Goal: Information Seeking & Learning: Learn about a topic

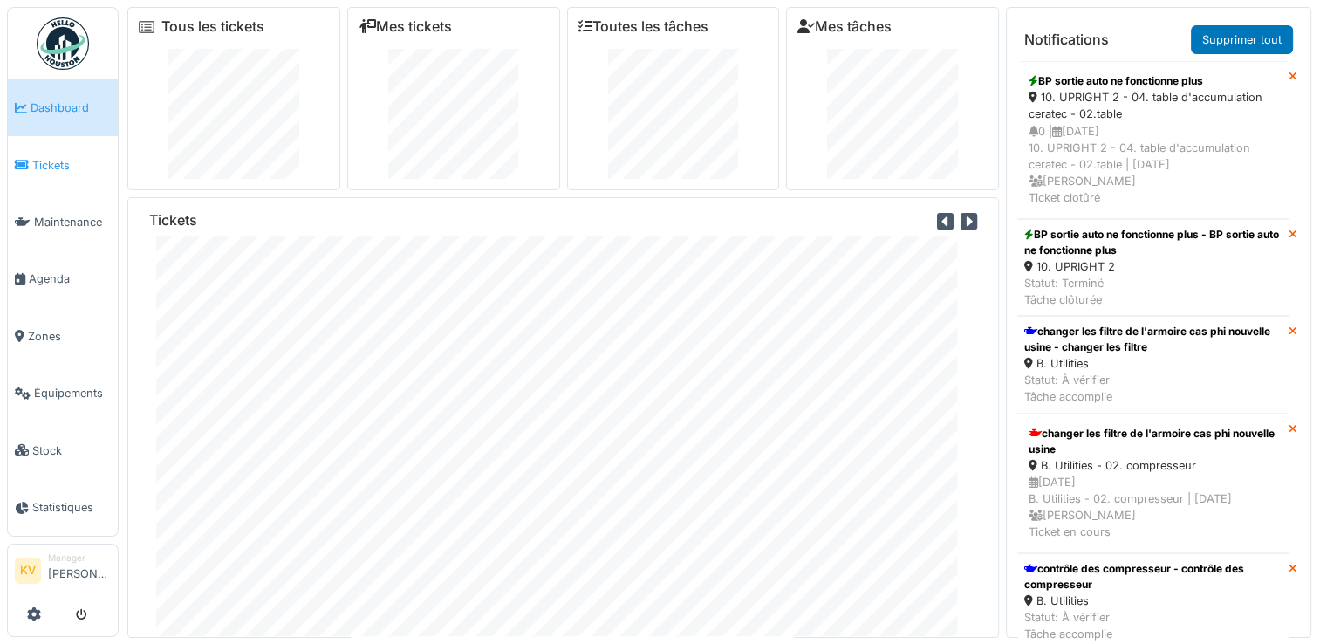
click at [49, 166] on span "Tickets" at bounding box center [71, 165] width 79 height 17
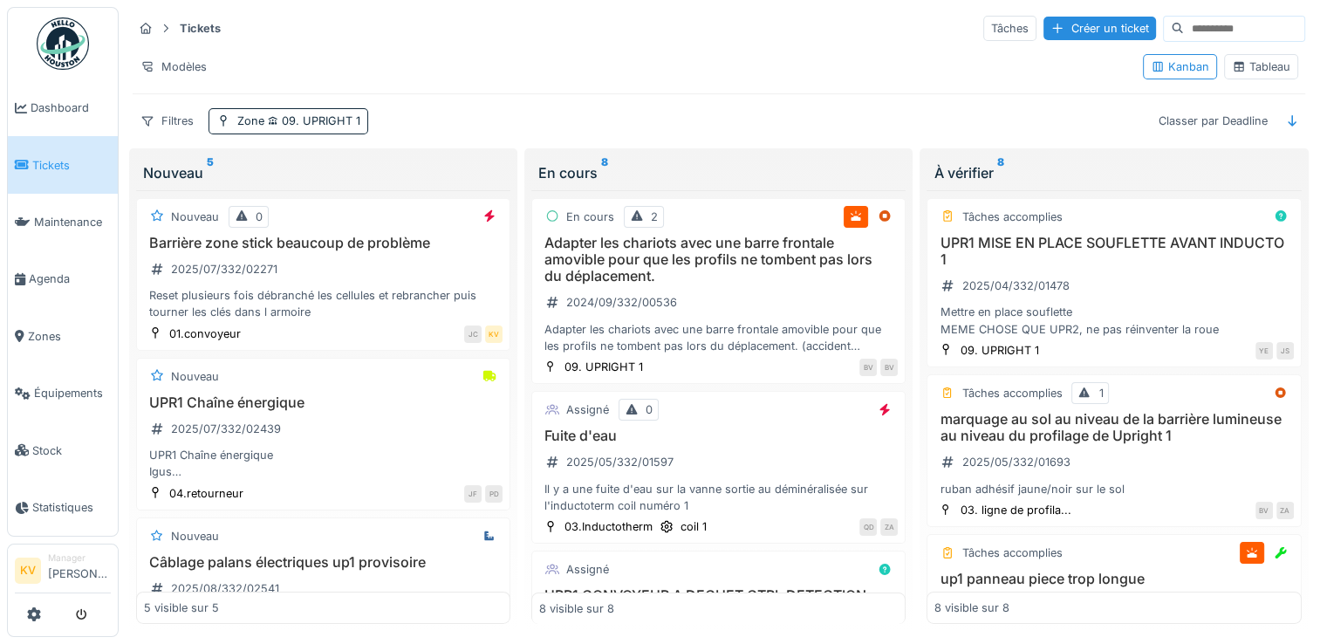
click at [1255, 63] on div "Tableau" at bounding box center [1261, 66] width 58 height 17
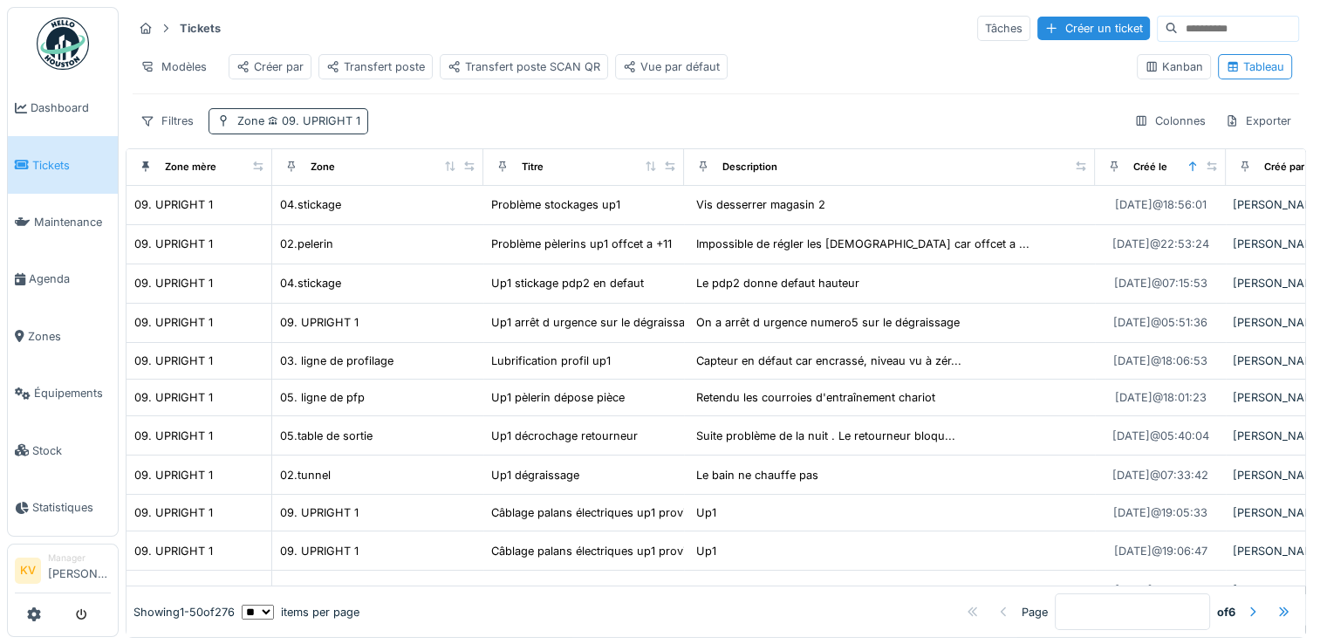
click at [333, 127] on span "09. UPRIGHT 1" at bounding box center [312, 120] width 96 height 13
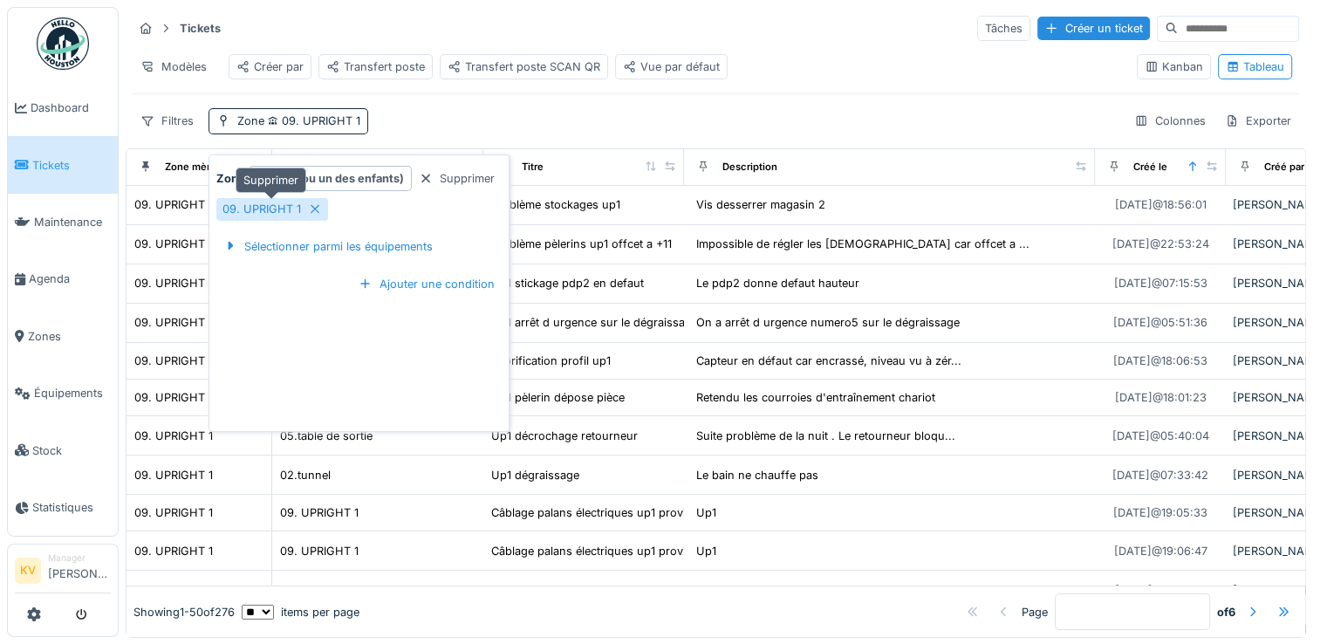
click at [311, 211] on icon at bounding box center [315, 209] width 9 height 9
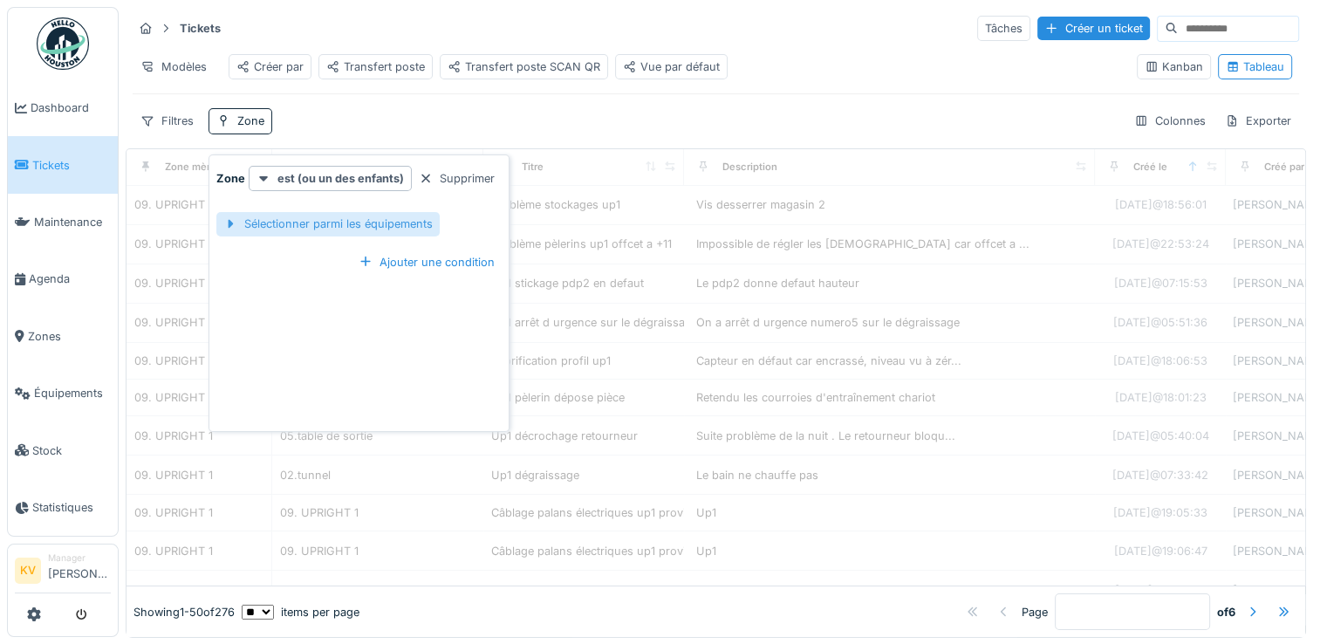
click at [324, 227] on div "Sélectionner parmi les équipements" at bounding box center [327, 224] width 223 height 24
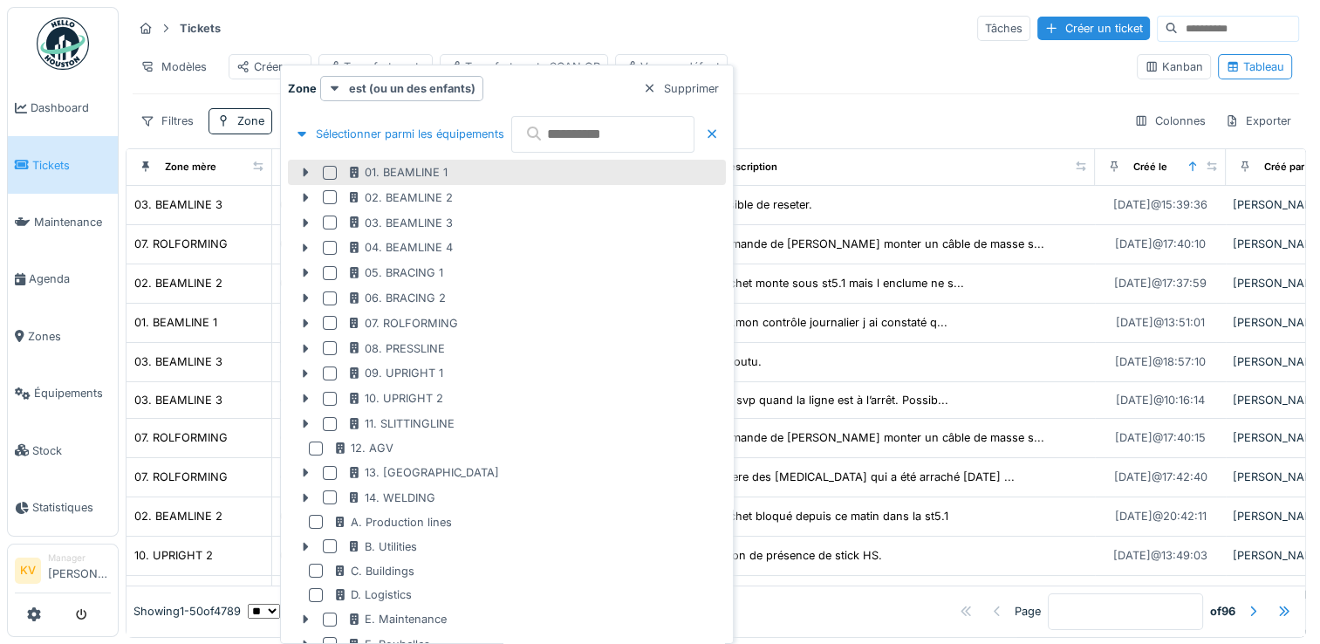
click at [330, 173] on div at bounding box center [330, 173] width 14 height 14
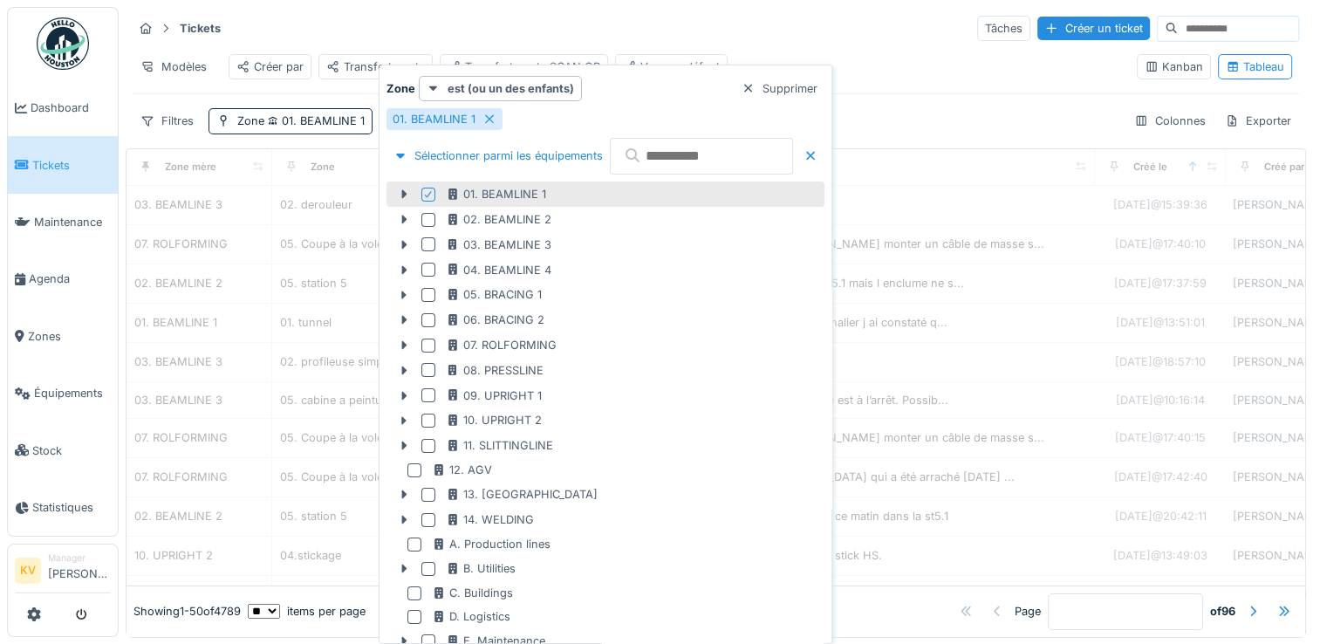
click at [514, 30] on div "Tickets Tâches Créer un ticket" at bounding box center [716, 28] width 1167 height 29
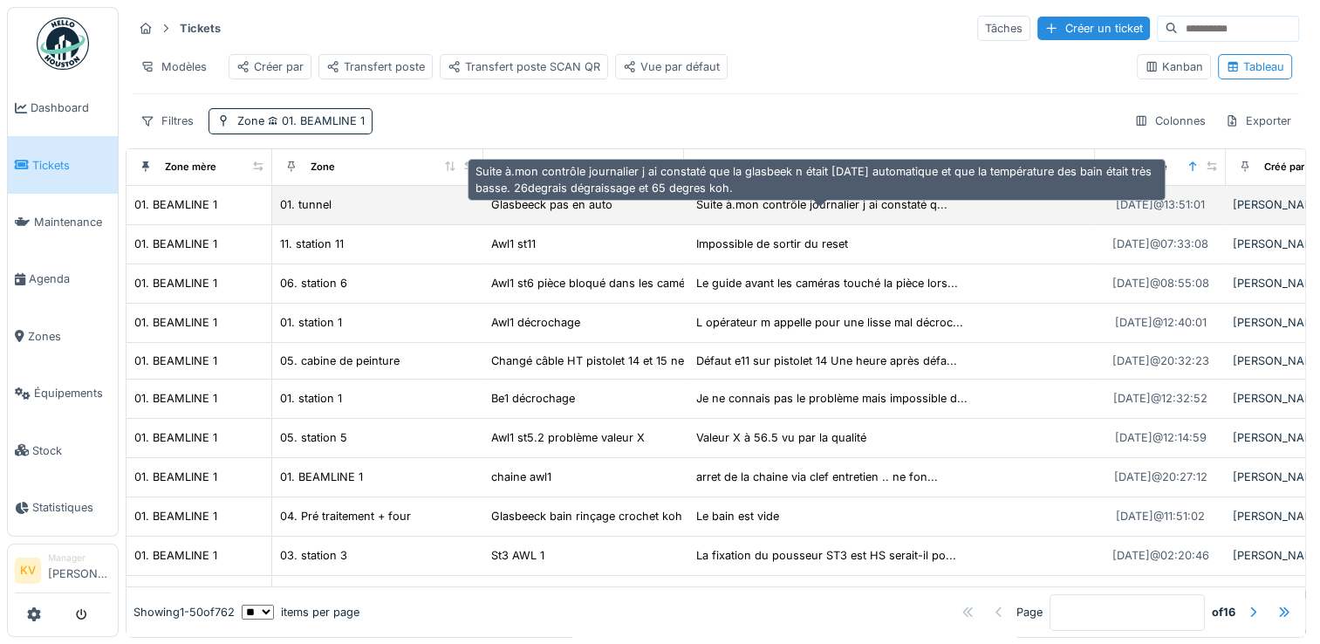
click at [806, 213] on div "Suite à.mon contrôle journalier j ai constaté q..." at bounding box center [821, 204] width 251 height 17
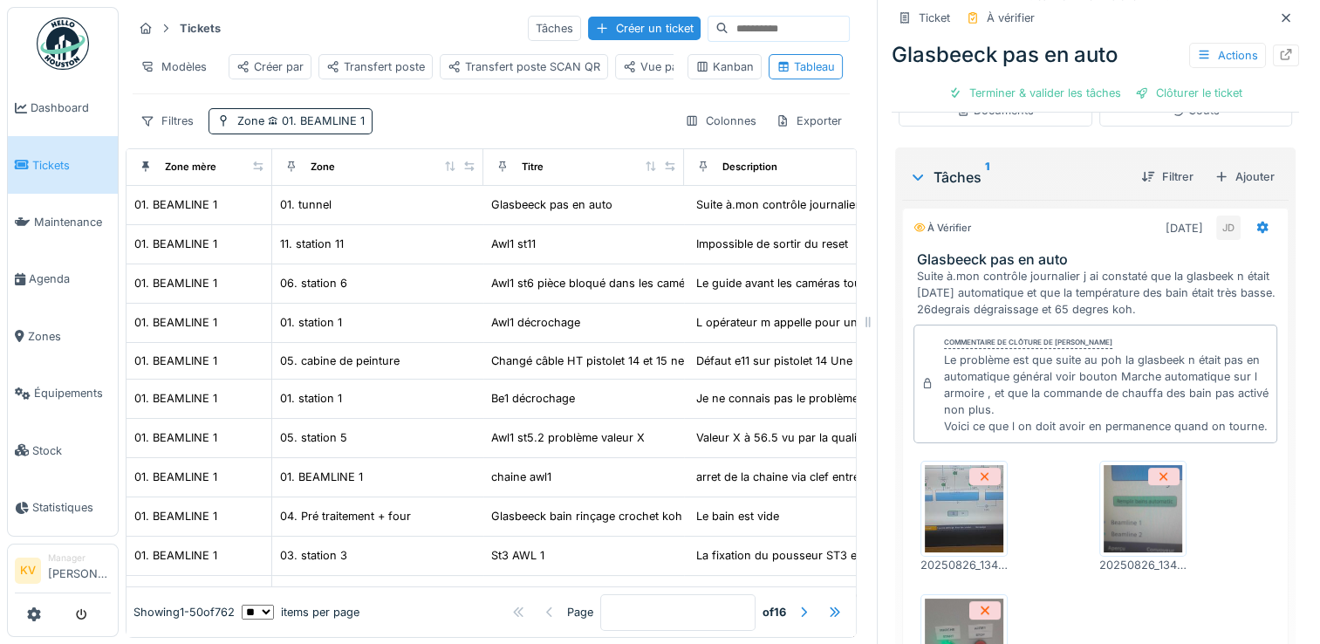
scroll to position [15, 0]
click at [1279, 16] on icon at bounding box center [1286, 17] width 14 height 11
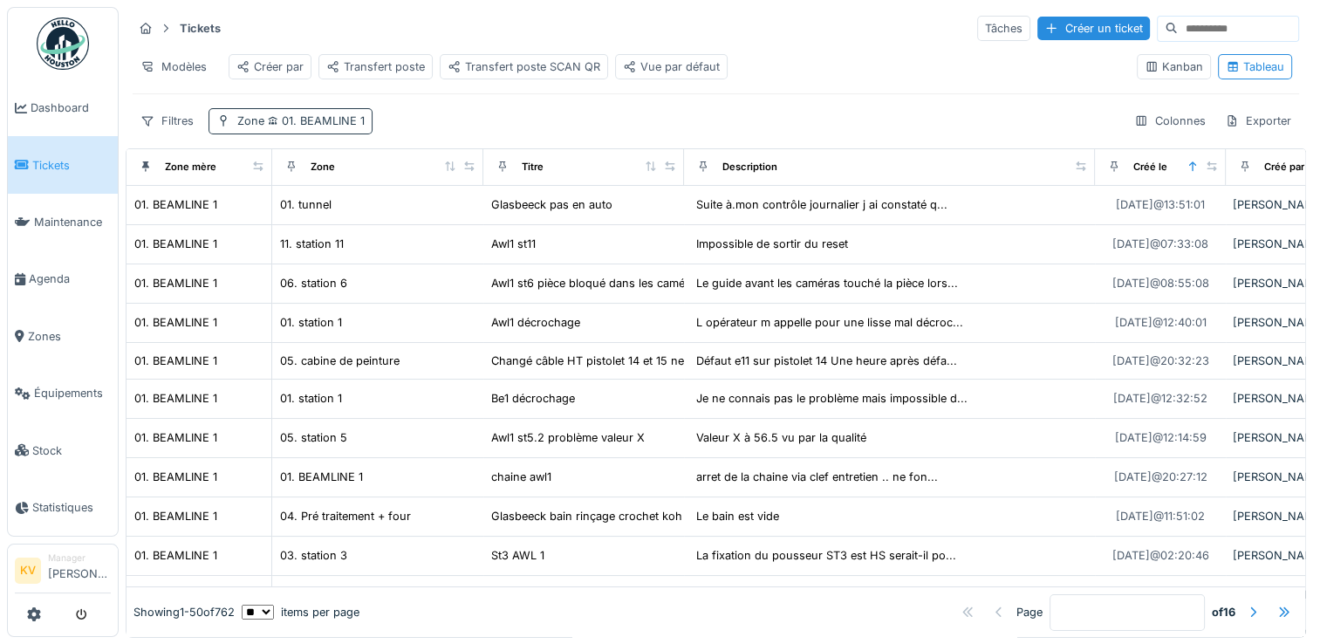
click at [312, 127] on span "01. BEAMLINE 1" at bounding box center [314, 120] width 100 height 13
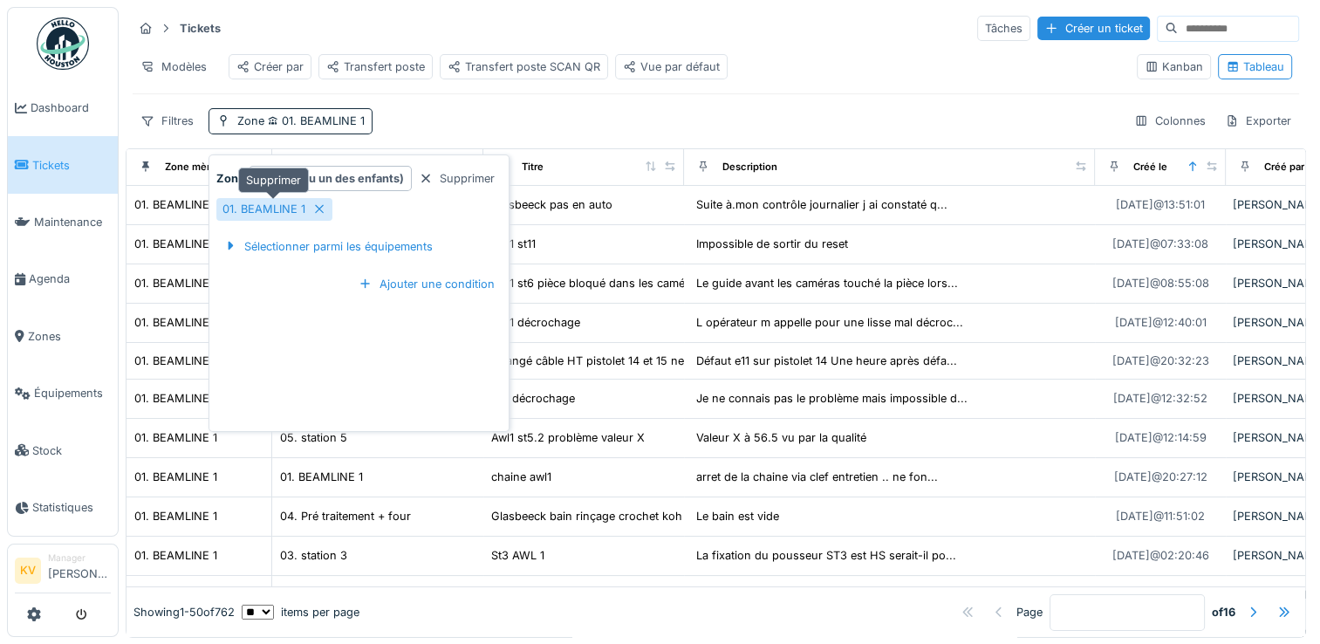
click at [318, 211] on icon at bounding box center [319, 208] width 14 height 11
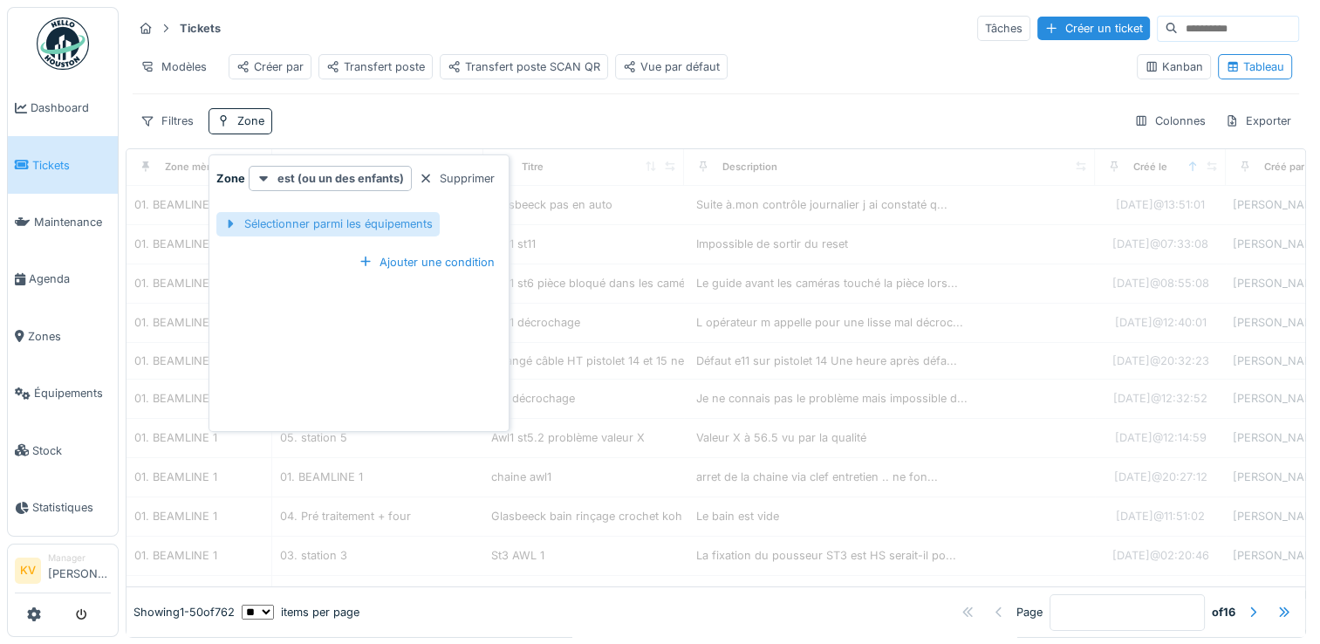
click at [306, 223] on div "Sélectionner parmi les équipements" at bounding box center [327, 224] width 223 height 24
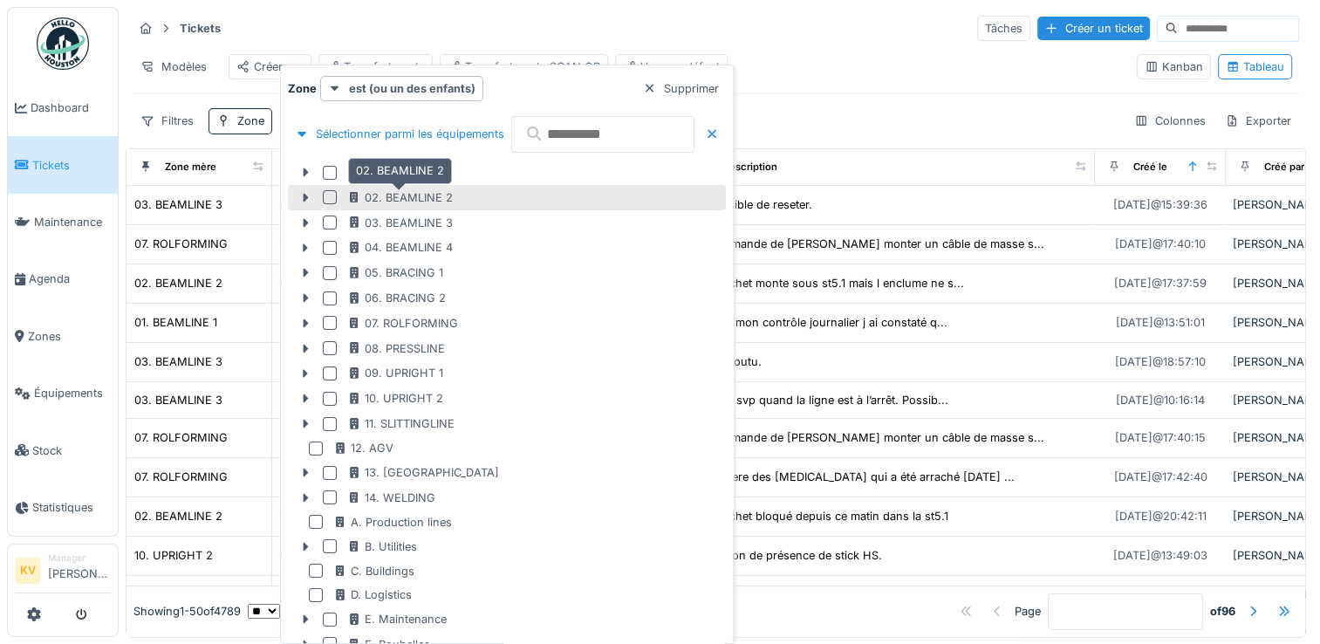
click at [356, 201] on icon at bounding box center [354, 197] width 9 height 11
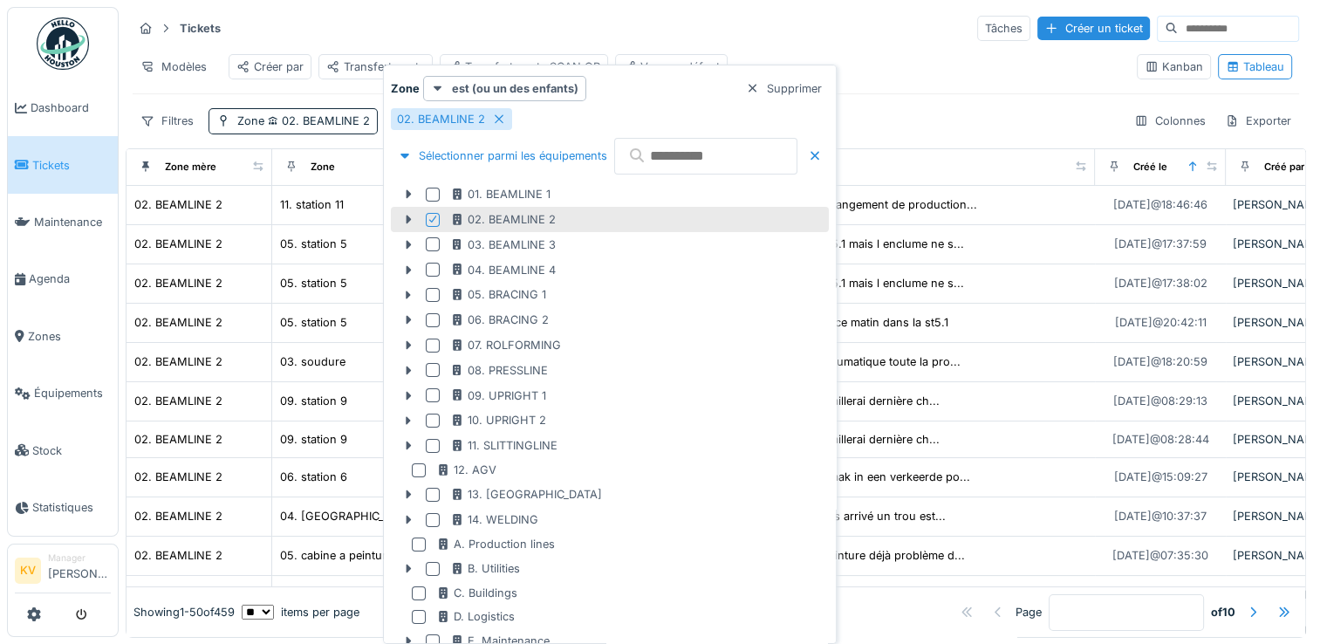
click at [953, 134] on div "Filtres Zone 02. BEAMLINE 2 Colonnes Exporter" at bounding box center [716, 120] width 1167 height 25
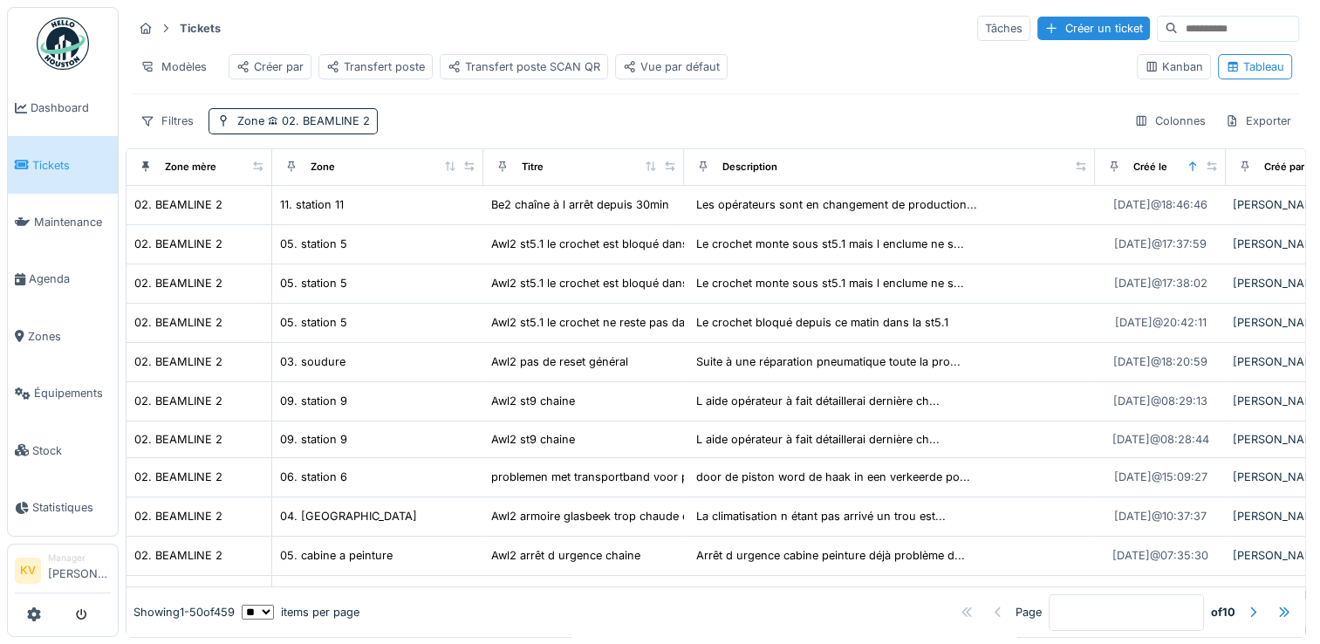
drag, startPoint x: 663, startPoint y: 250, endPoint x: 447, endPoint y: 151, distance: 238.2
click at [447, 151] on div "Tickets Tâches Créer un ticket Modèles Créer par Transfert poste Transfert post…" at bounding box center [716, 322] width 1181 height 631
click at [319, 127] on span "02. BEAMLINE 2" at bounding box center [317, 120] width 106 height 13
click at [488, 108] on div "Tickets Tâches Créer un ticket Modèles Créer par Transfert poste Transfert post…" at bounding box center [716, 74] width 1181 height 134
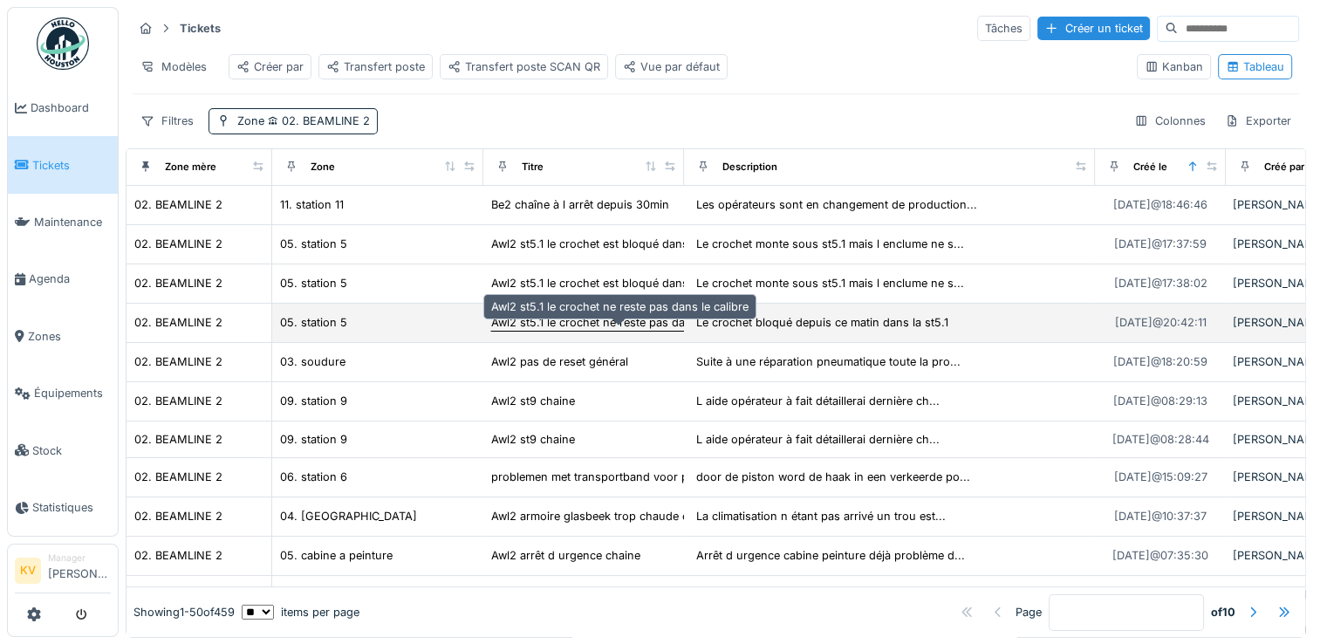
click at [595, 331] on div "Awl2 st5.1 le crochet ne reste pas dans le calibre" at bounding box center [619, 322] width 257 height 17
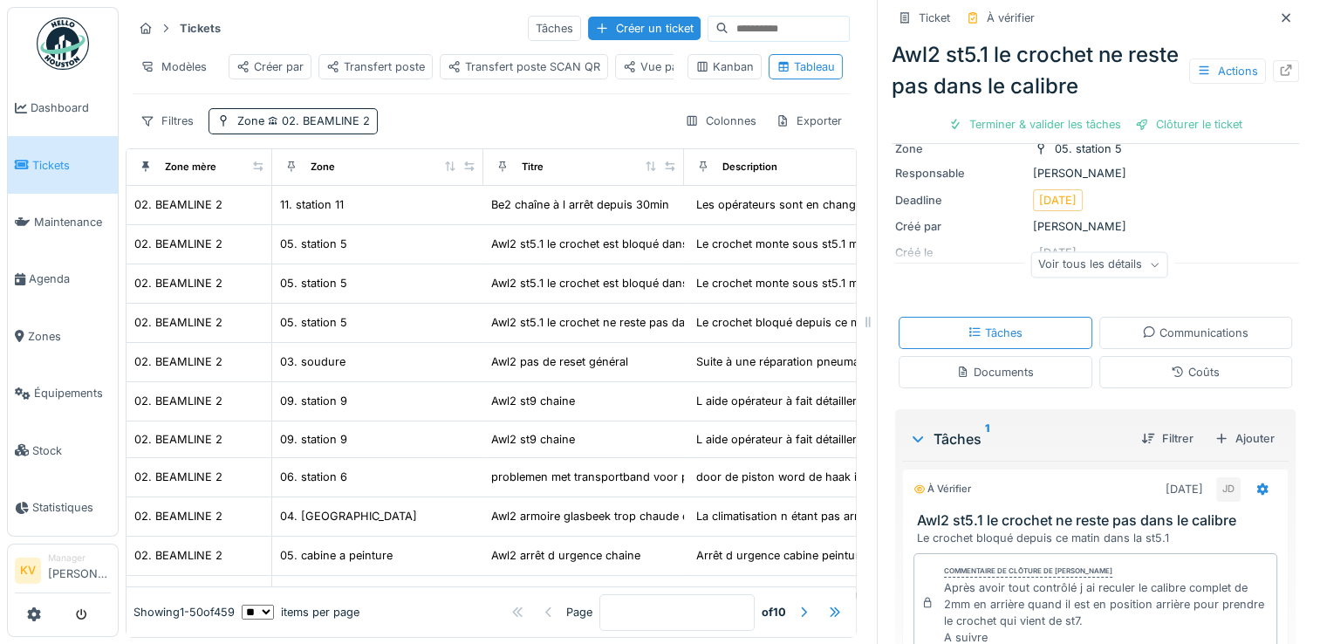
scroll to position [276, 0]
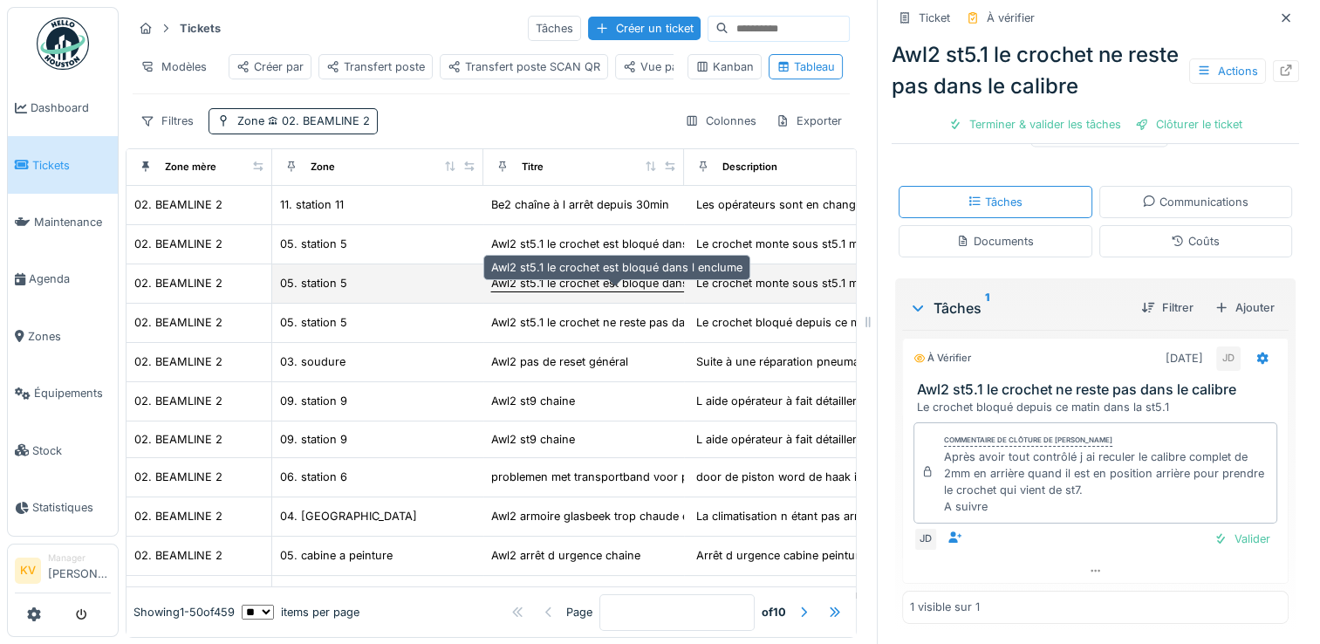
click at [600, 291] on div "Awl2 st5.1 le crochet est bloqué dans l enclume" at bounding box center [616, 283] width 251 height 17
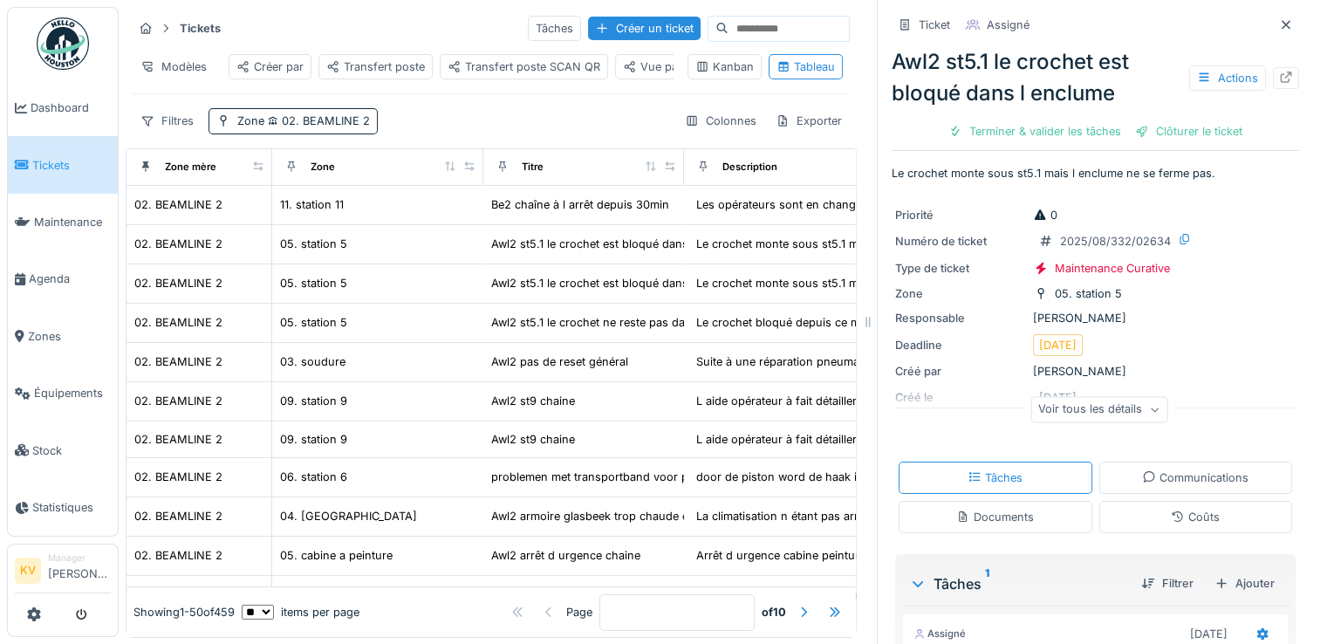
click at [1112, 412] on div "Voir tous les détails" at bounding box center [1099, 409] width 137 height 25
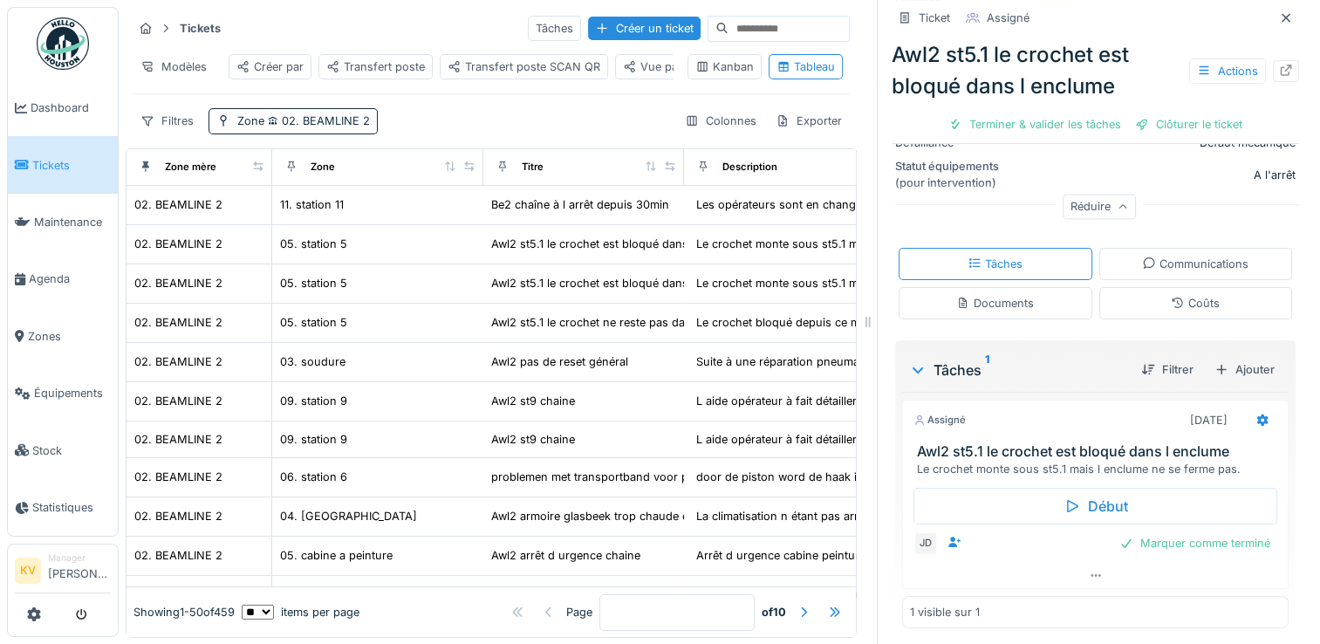
scroll to position [14, 0]
click at [922, 286] on div "Documents" at bounding box center [996, 302] width 194 height 32
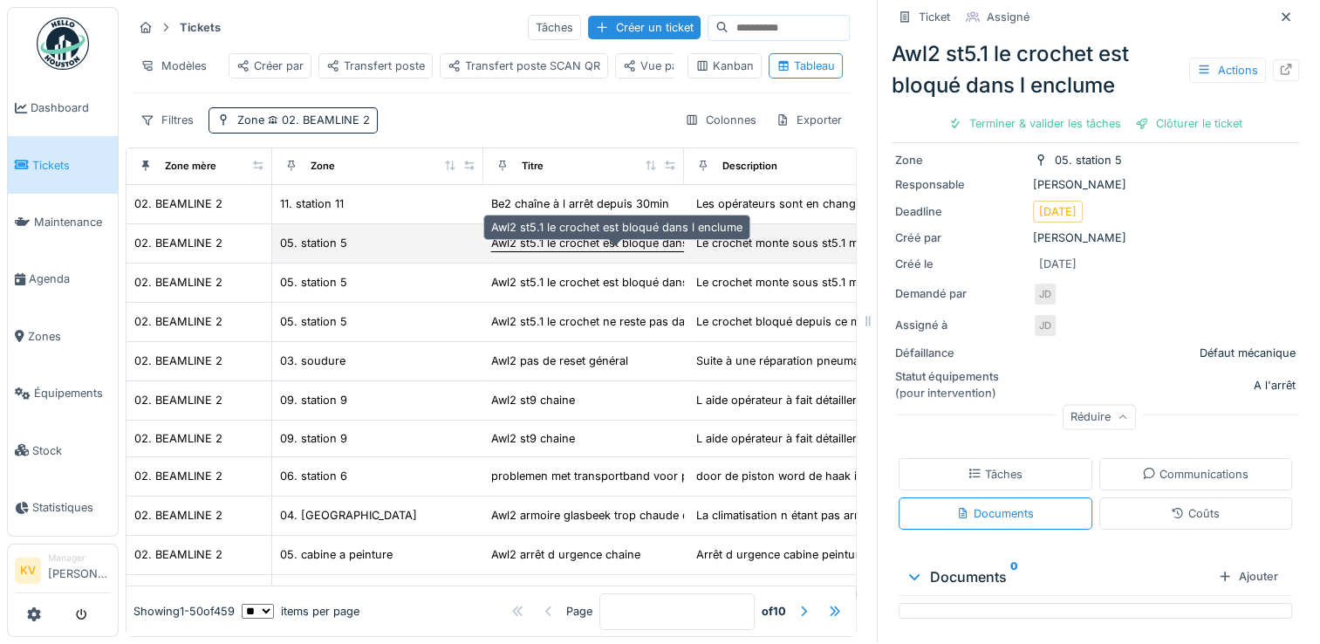
click at [618, 249] on div "Awl2 st5.1 le crochet est bloqué dans l enclume" at bounding box center [616, 243] width 253 height 18
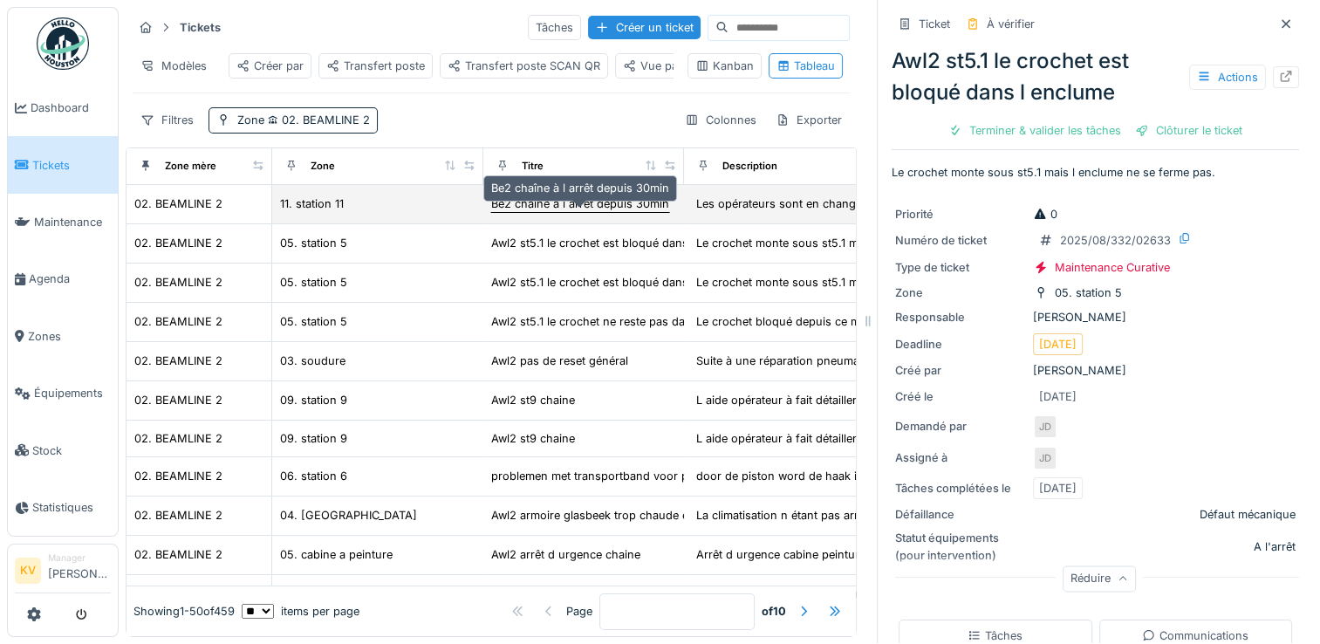
click at [556, 201] on div "Be2 chaîne à l arrêt depuis 30min" at bounding box center [580, 203] width 178 height 17
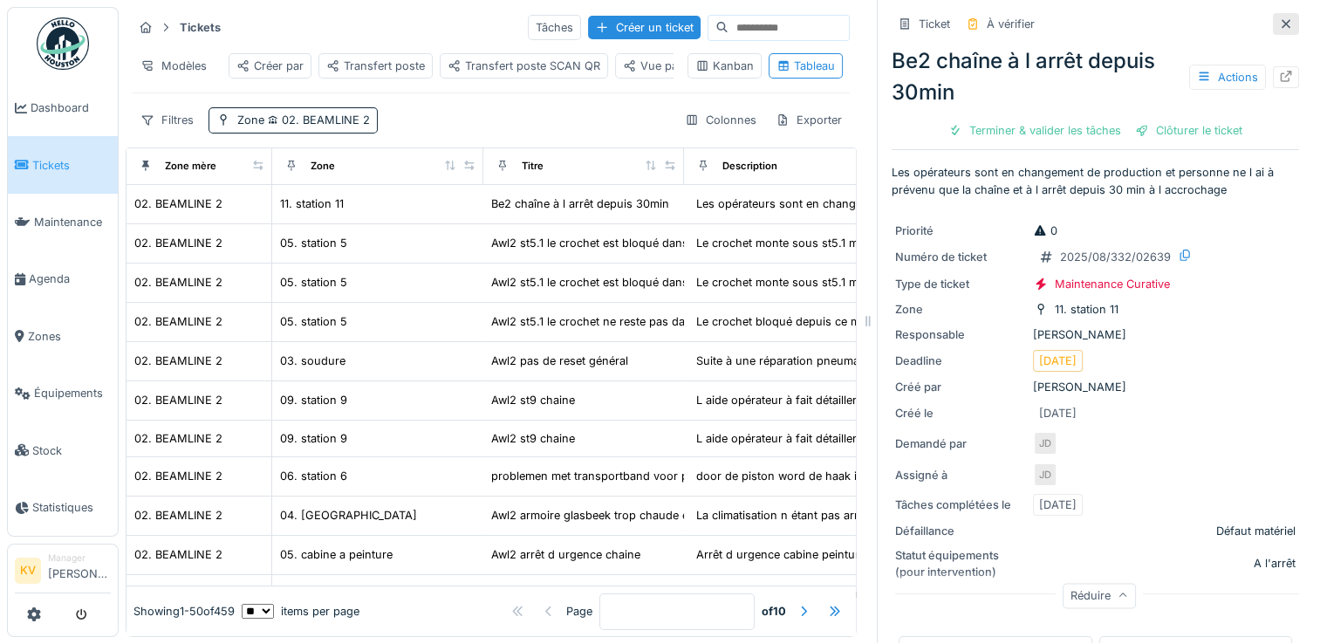
click at [1282, 19] on icon at bounding box center [1286, 23] width 9 height 9
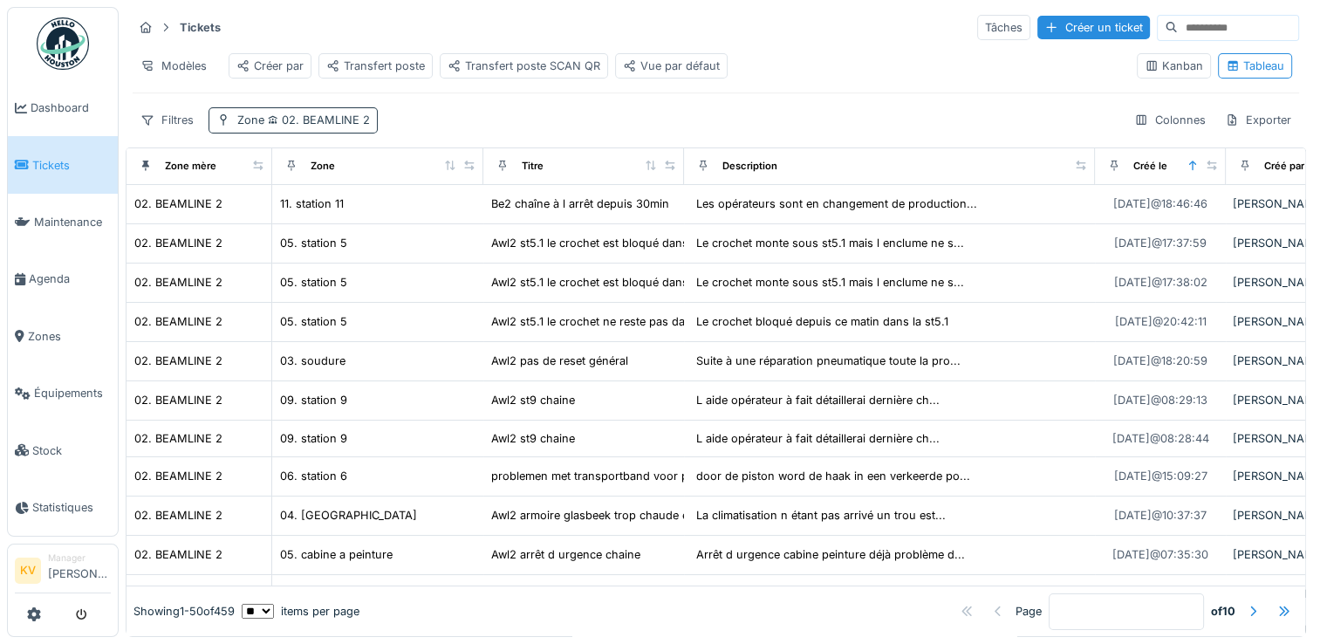
click at [331, 113] on span "02. BEAMLINE 2" at bounding box center [317, 119] width 106 height 13
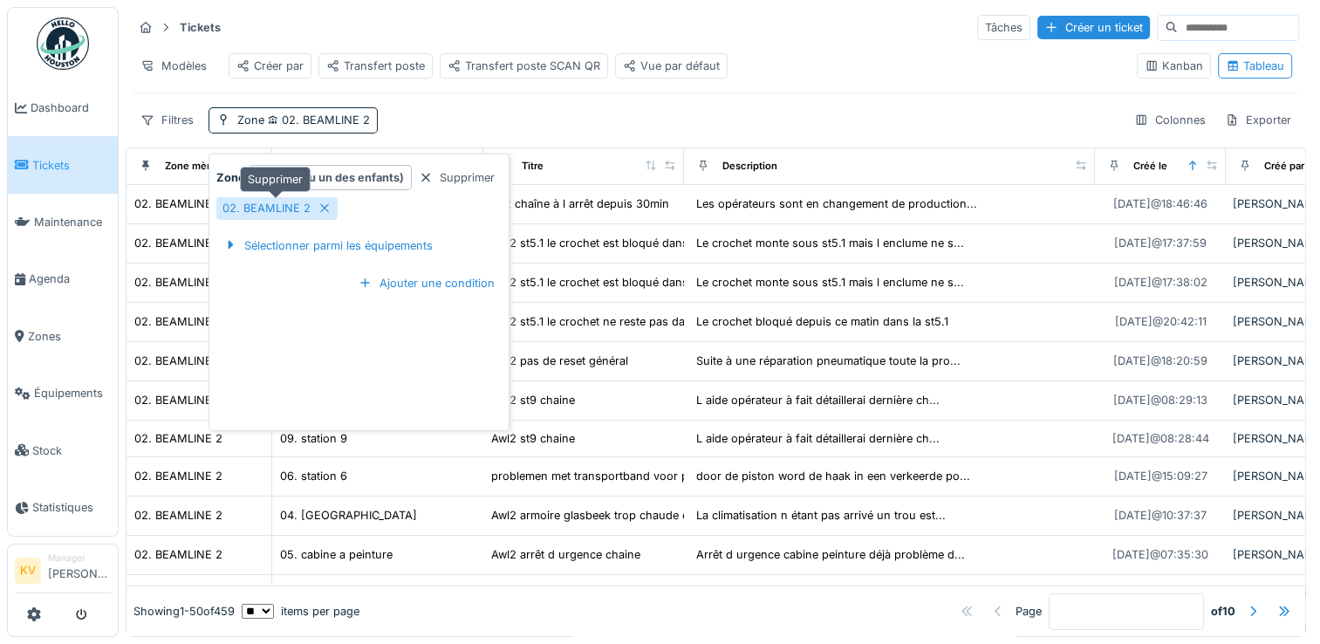
click at [319, 202] on icon at bounding box center [325, 207] width 14 height 11
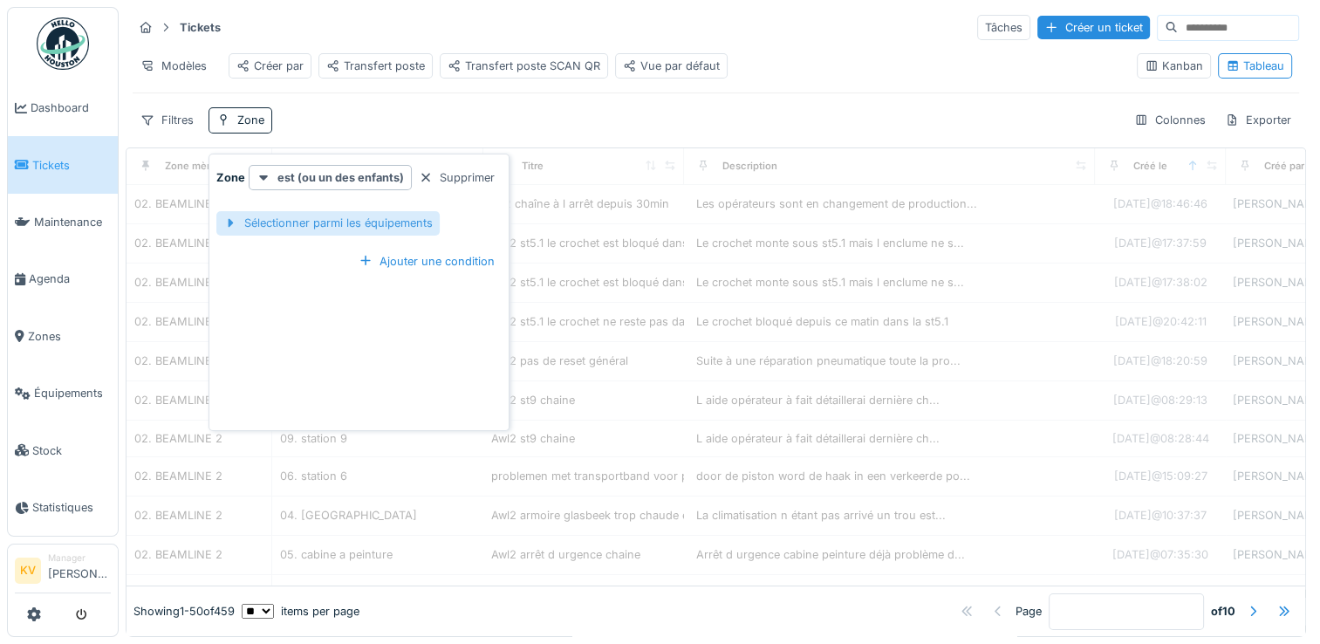
click at [325, 211] on div "Sélectionner parmi les équipements" at bounding box center [327, 223] width 223 height 24
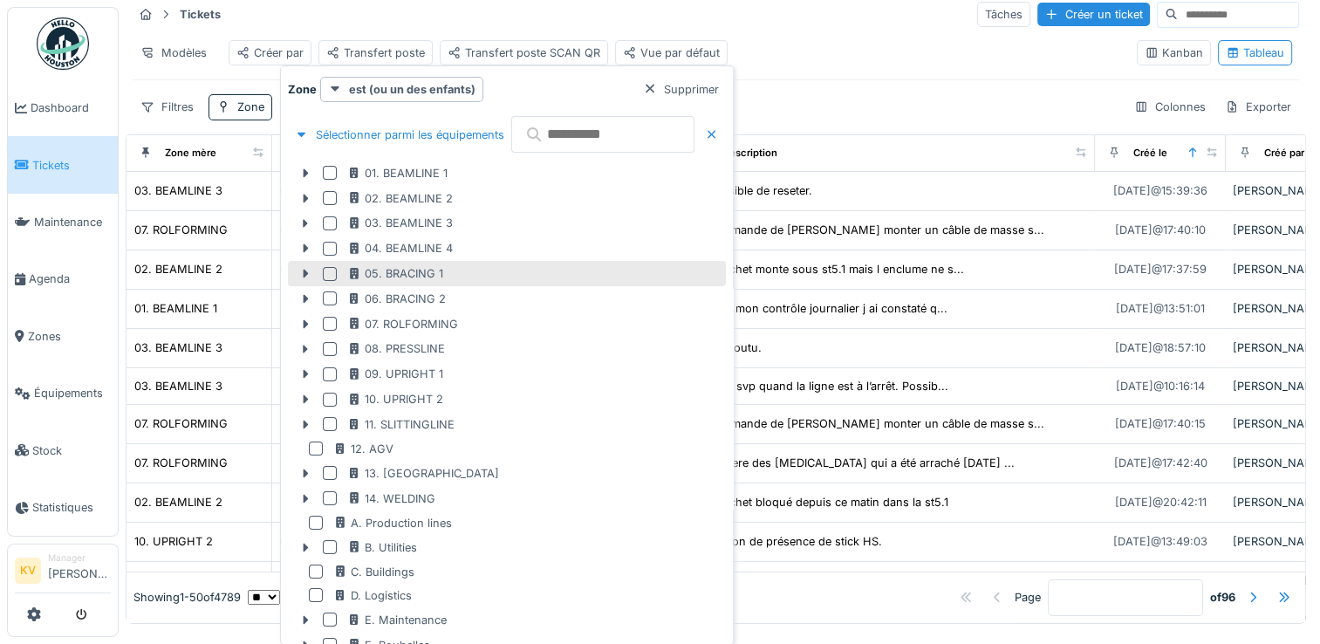
click at [325, 271] on div at bounding box center [330, 274] width 14 height 14
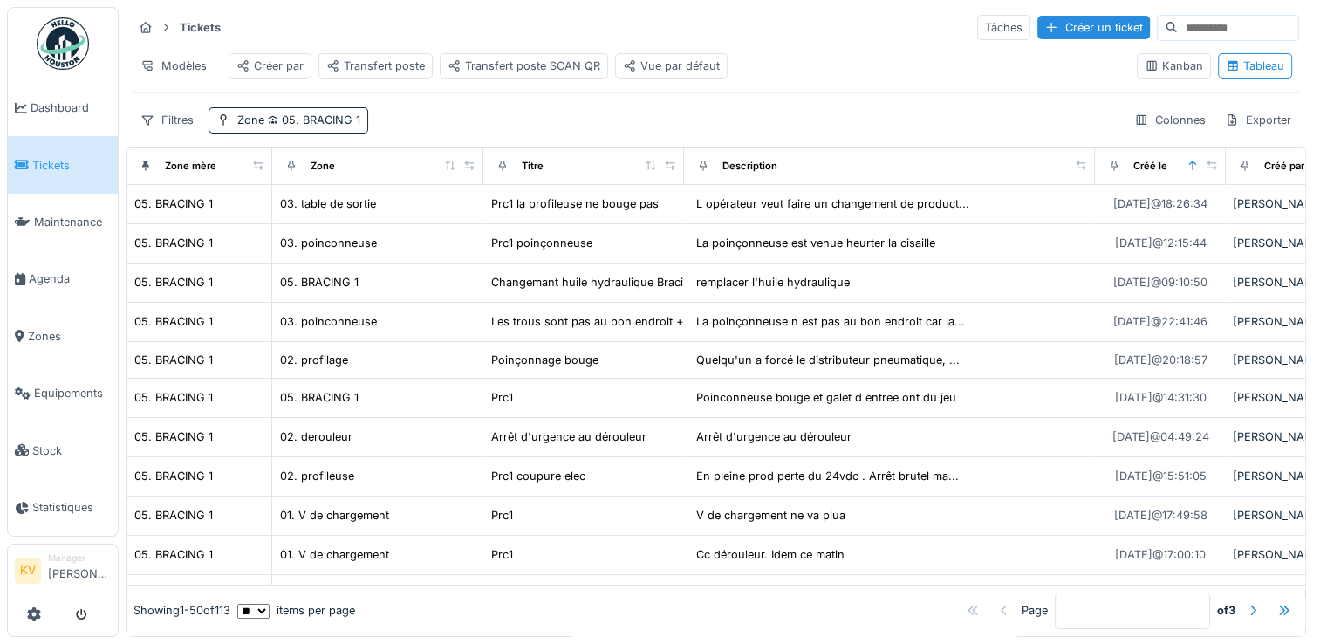
click at [854, 50] on div "Modèles Créer par Transfert poste Transfert poste SCAN QR Vue par défaut" at bounding box center [628, 65] width 991 height 39
click at [346, 117] on span "05. BRACING 1" at bounding box center [312, 119] width 96 height 13
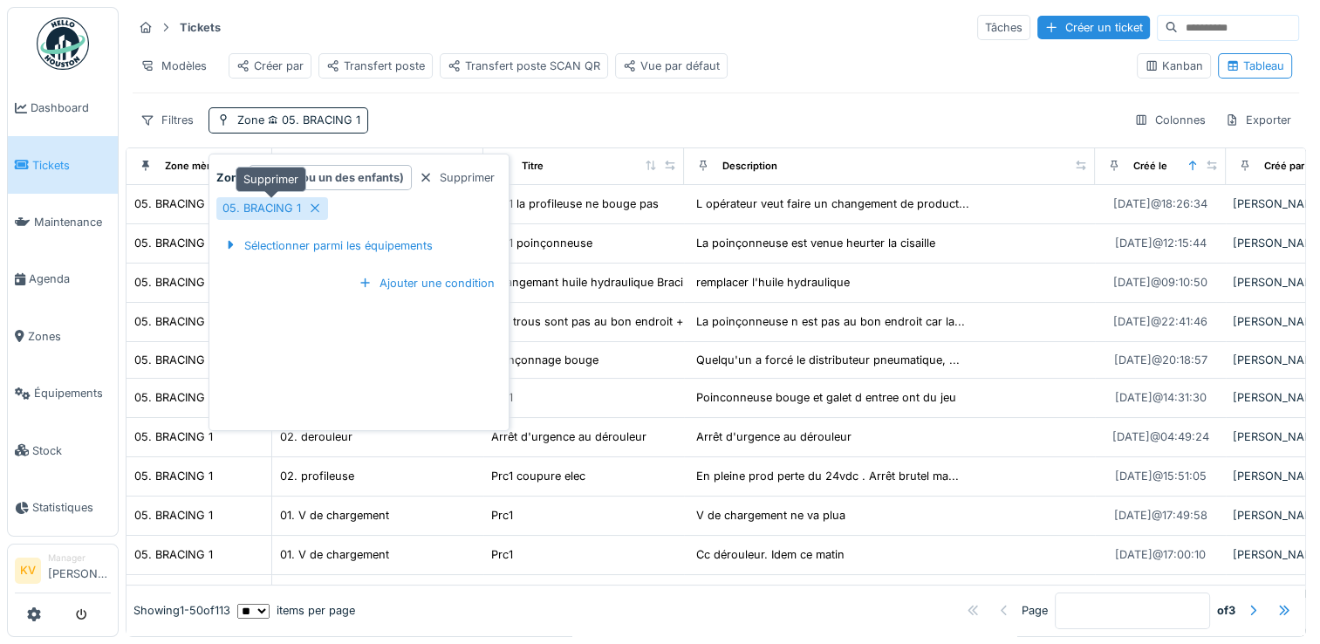
click at [312, 202] on icon at bounding box center [315, 207] width 14 height 11
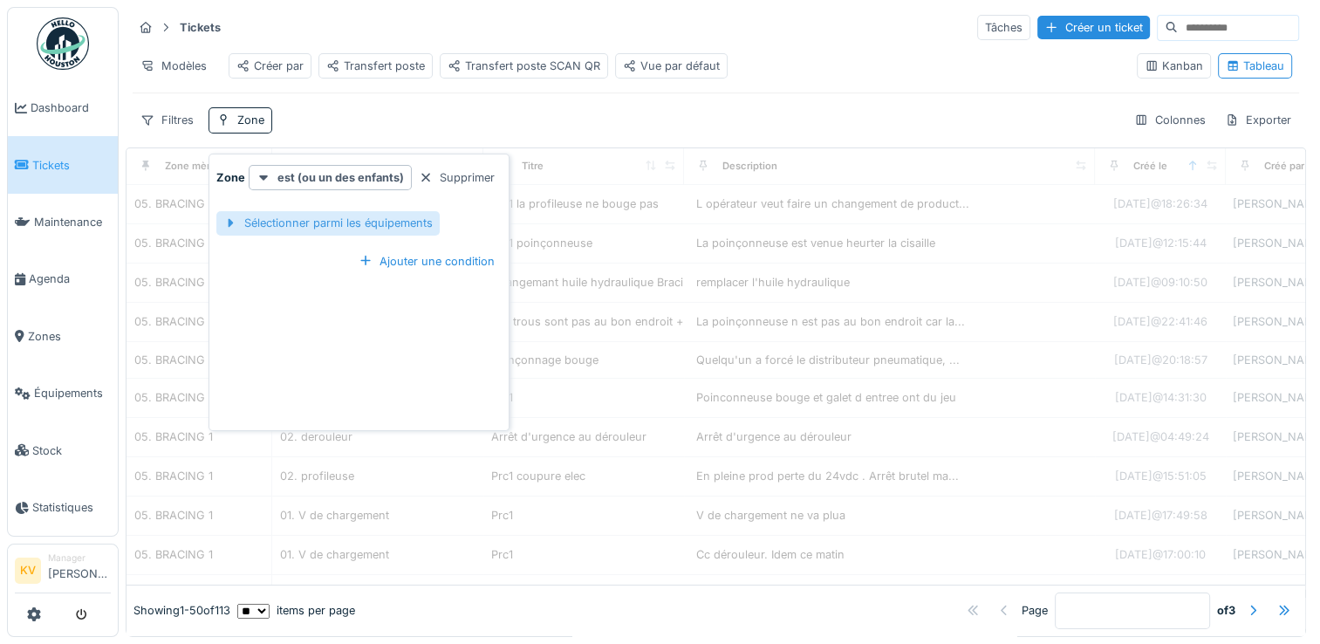
click at [345, 211] on div "Sélectionner parmi les équipements" at bounding box center [327, 223] width 223 height 24
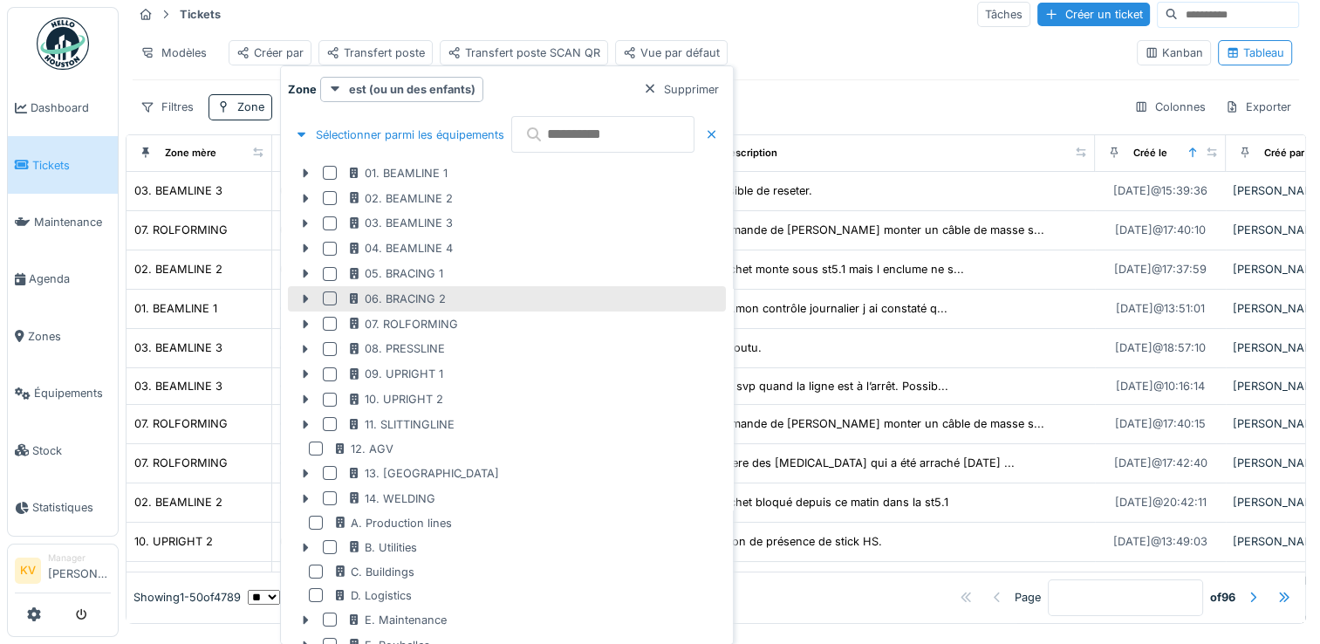
click at [330, 304] on div at bounding box center [330, 298] width 14 height 14
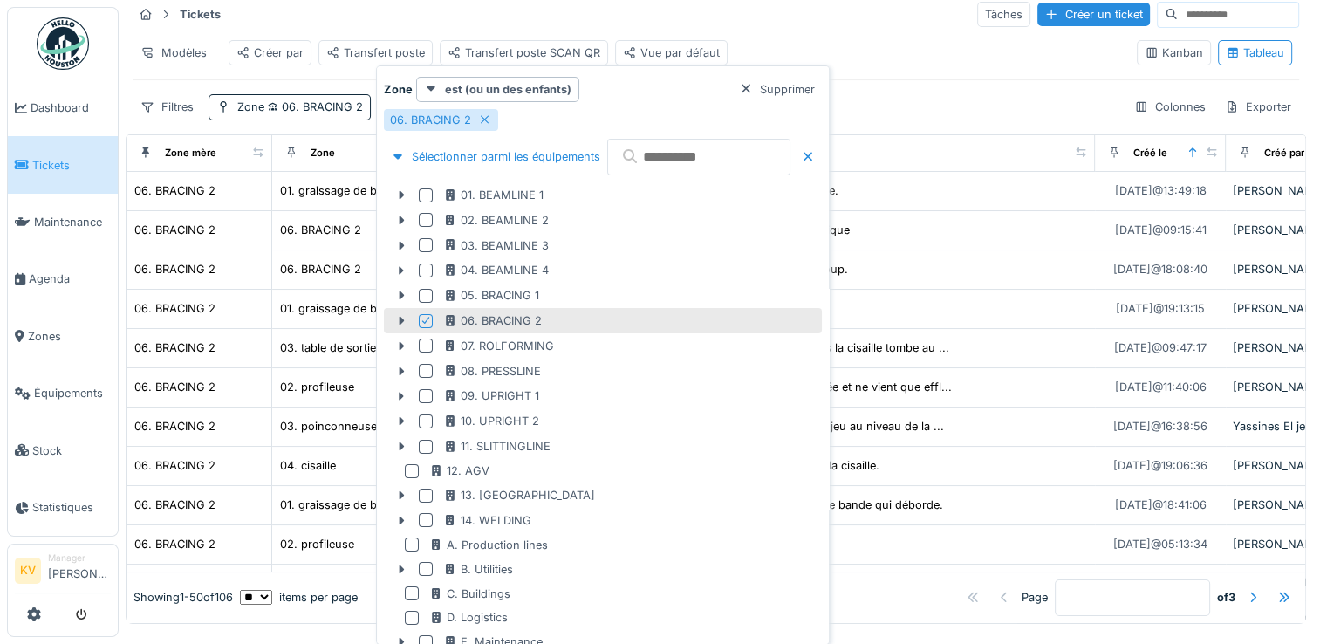
click at [936, 104] on div "Tickets Tâches Créer un ticket Modèles Créer par Transfert poste Transfert post…" at bounding box center [716, 60] width 1181 height 134
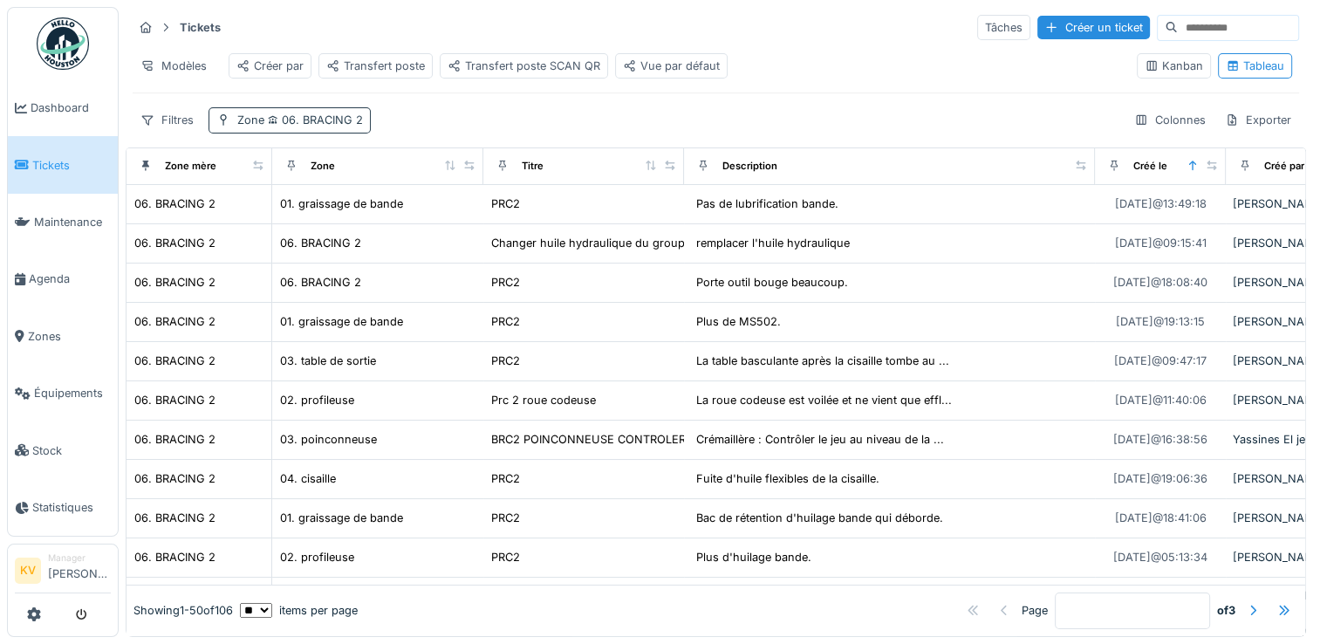
click at [346, 121] on span "06. BRACING 2" at bounding box center [313, 119] width 99 height 13
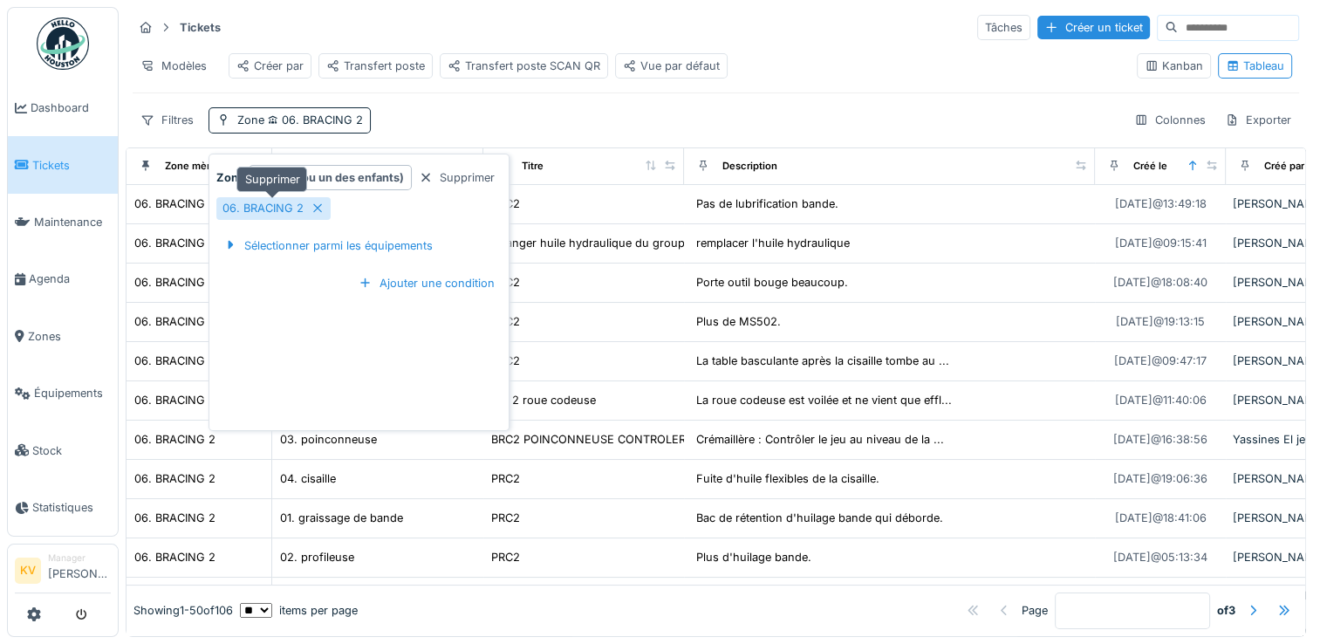
click at [316, 202] on icon at bounding box center [318, 207] width 14 height 11
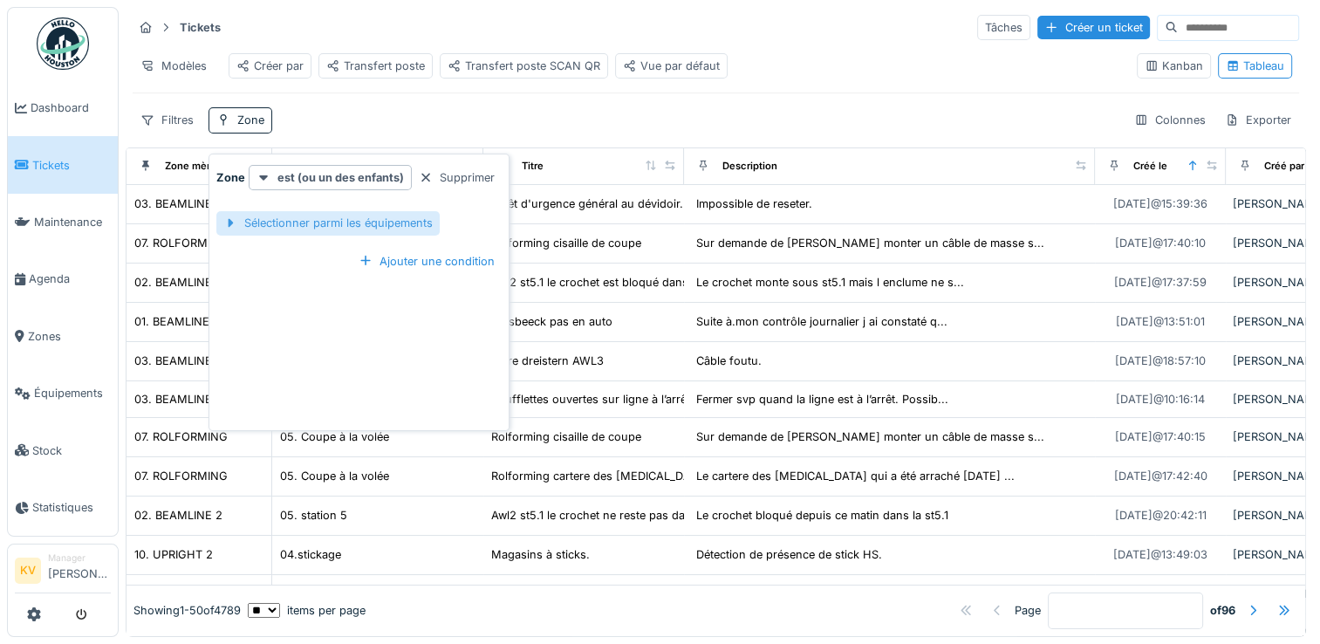
click at [310, 211] on div "Sélectionner parmi les équipements" at bounding box center [327, 223] width 223 height 24
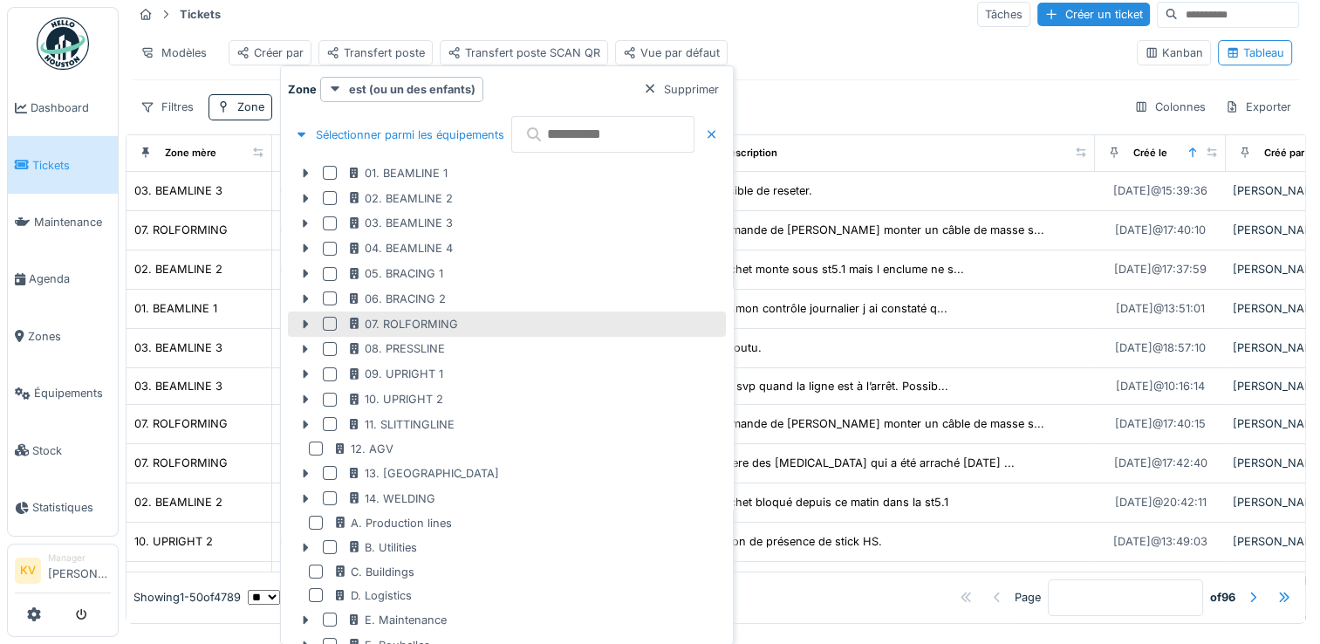
click at [323, 321] on div at bounding box center [330, 324] width 14 height 14
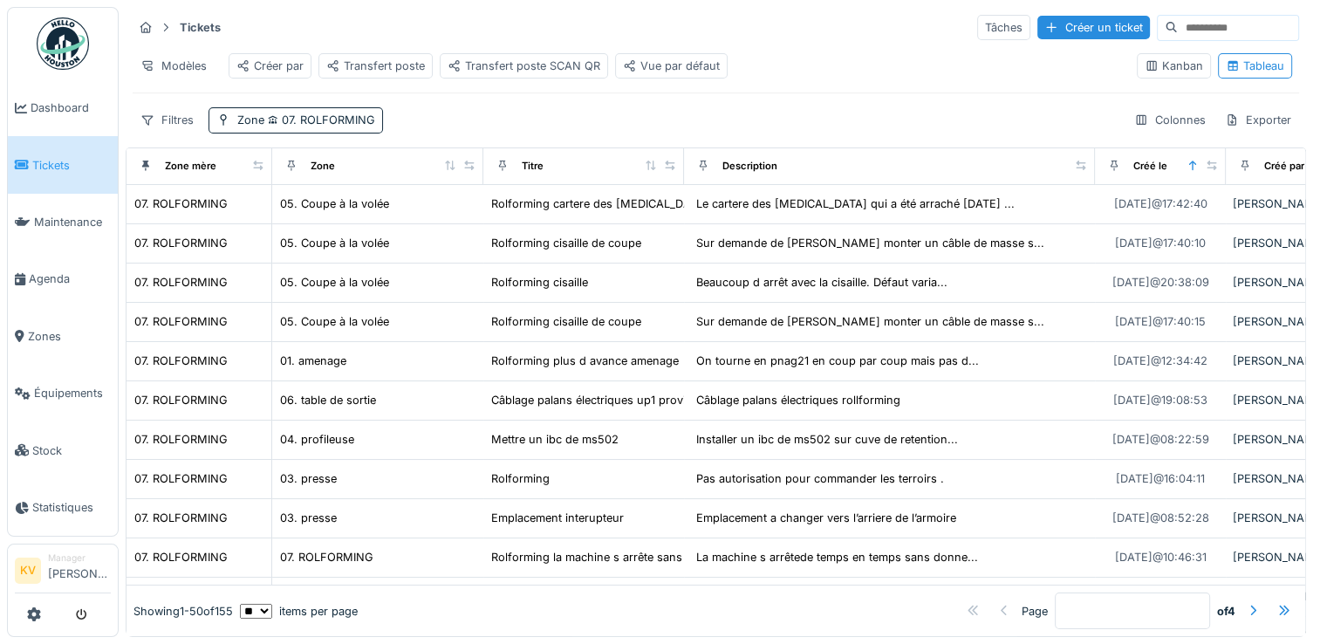
click at [929, 107] on div "Filtres Zone 07. ROLFORMING Colonnes Exporter" at bounding box center [716, 119] width 1167 height 25
click at [349, 122] on span "07. ROLFORMING" at bounding box center [319, 119] width 111 height 13
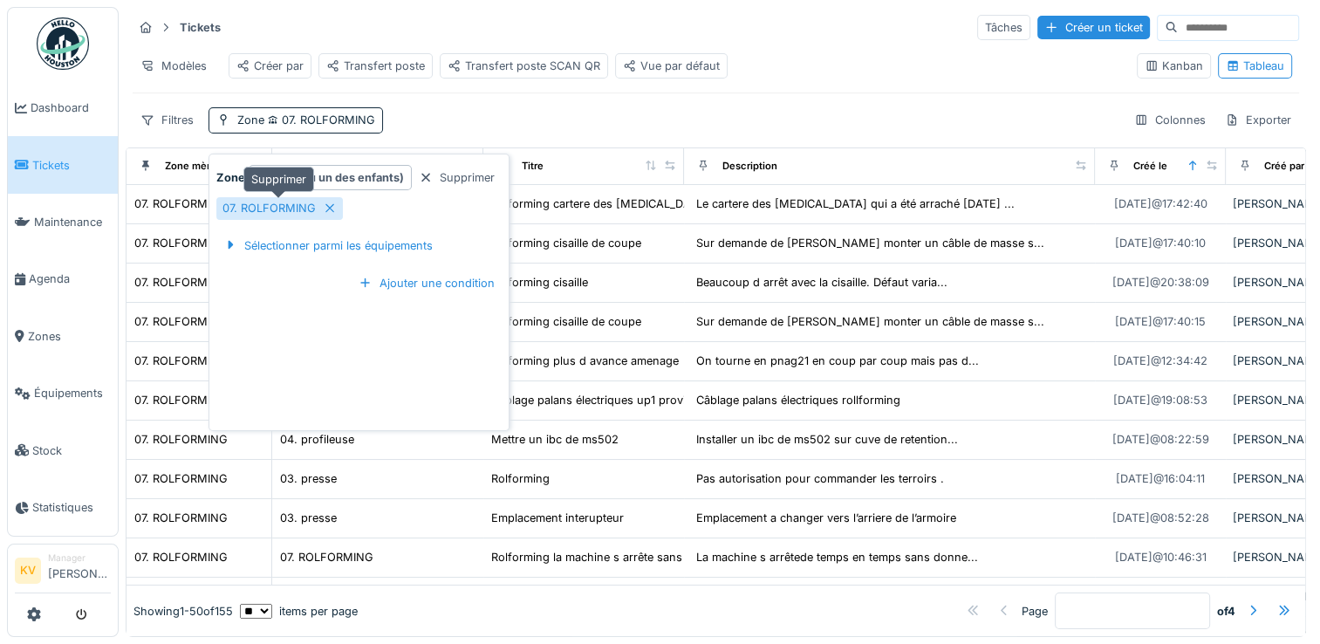
click at [325, 202] on icon at bounding box center [330, 207] width 14 height 11
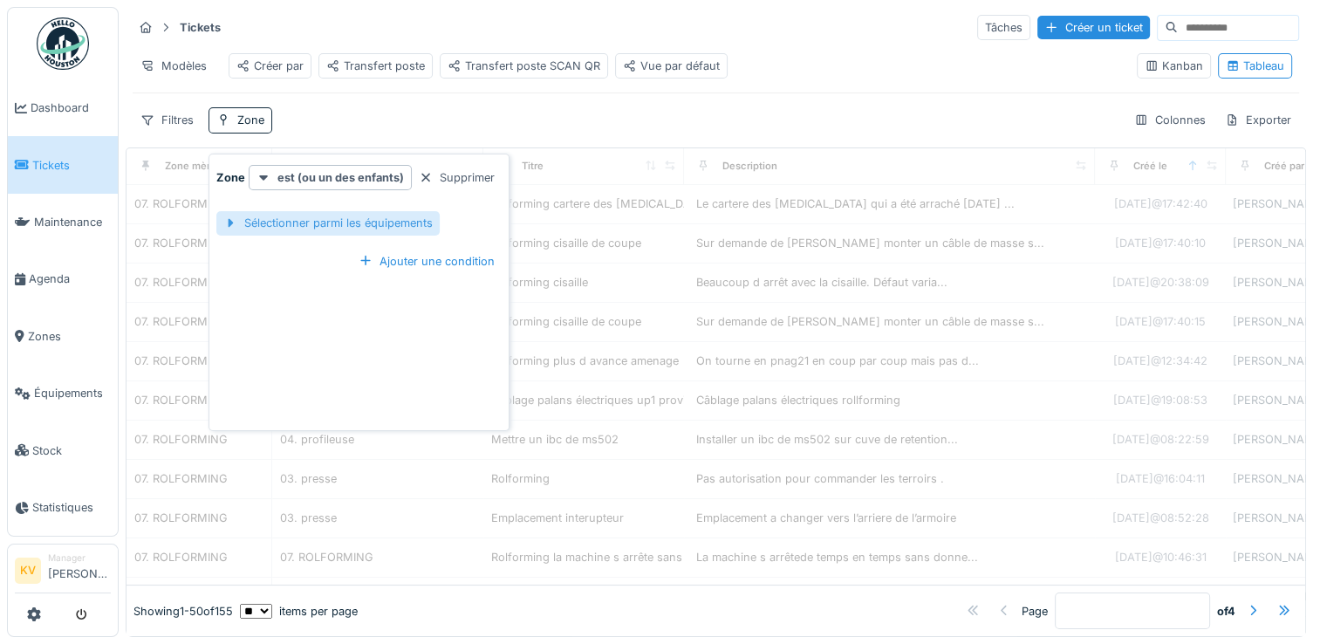
click at [321, 213] on div "Sélectionner parmi les équipements" at bounding box center [327, 223] width 223 height 24
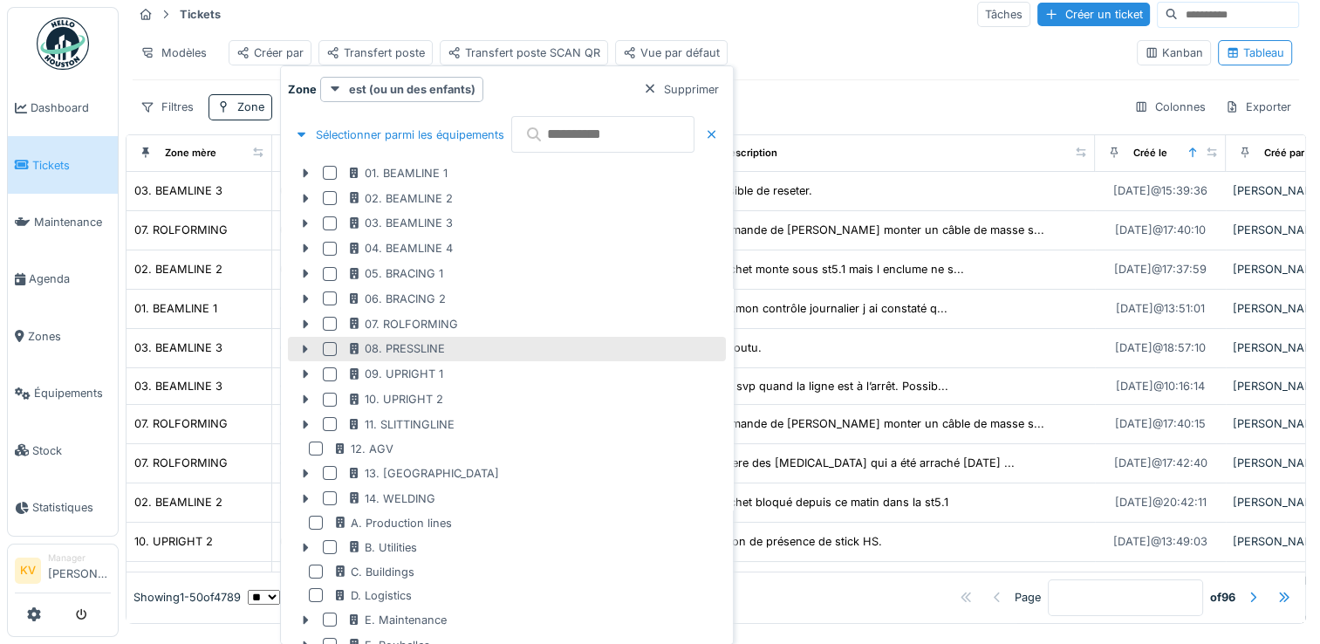
click at [329, 347] on div at bounding box center [330, 349] width 14 height 14
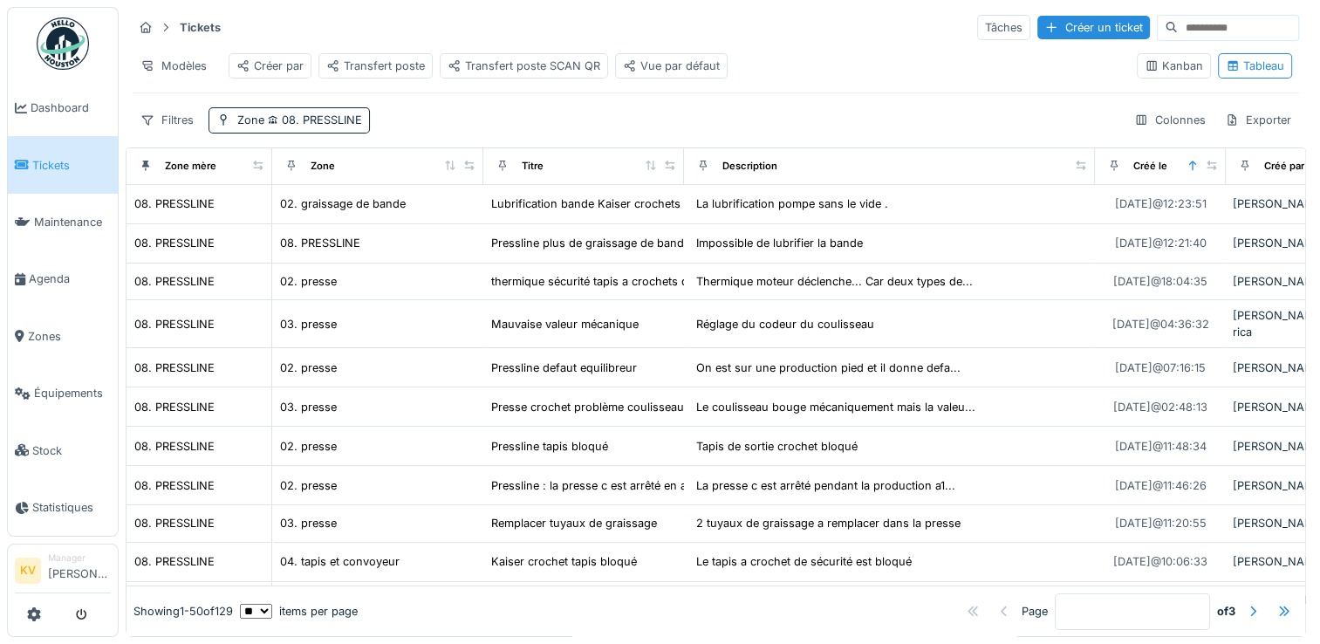
click at [961, 110] on div "Filtres Zone 08. PRESSLINE Colonnes Exporter" at bounding box center [716, 119] width 1167 height 25
click at [328, 121] on span "08. PRESSLINE" at bounding box center [313, 119] width 98 height 13
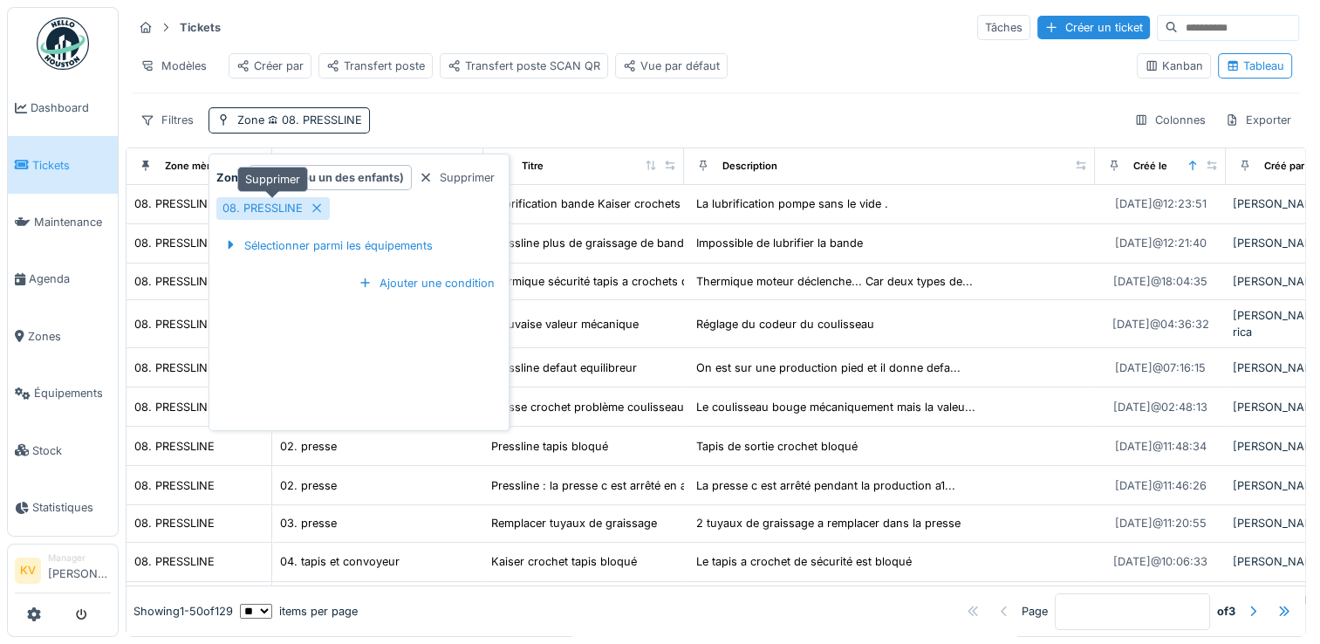
click at [314, 202] on icon at bounding box center [317, 207] width 14 height 11
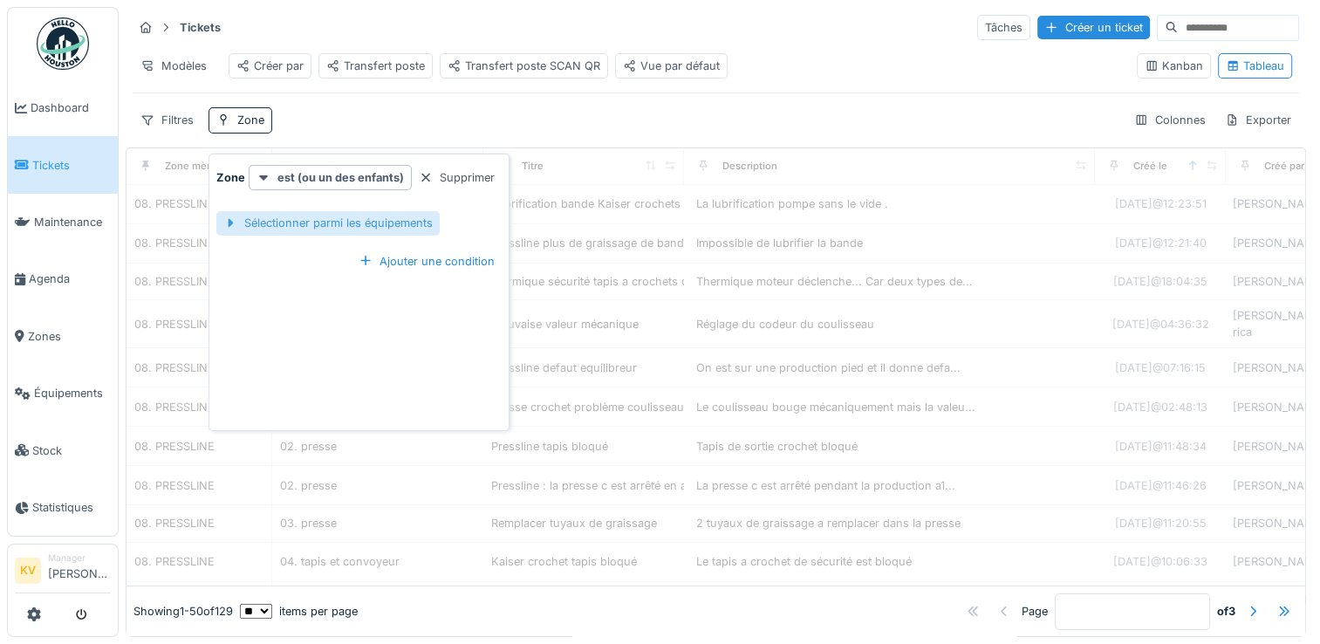
click at [313, 211] on div "Sélectionner parmi les équipements" at bounding box center [327, 223] width 223 height 24
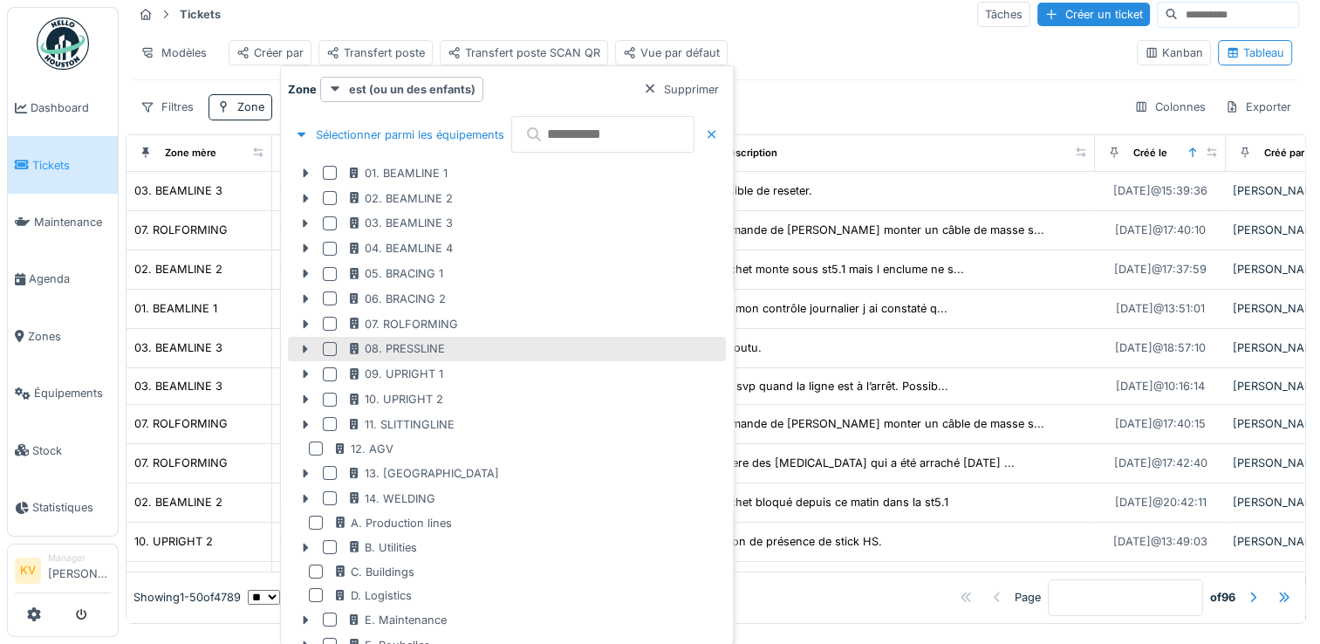
click at [328, 350] on div at bounding box center [330, 349] width 14 height 14
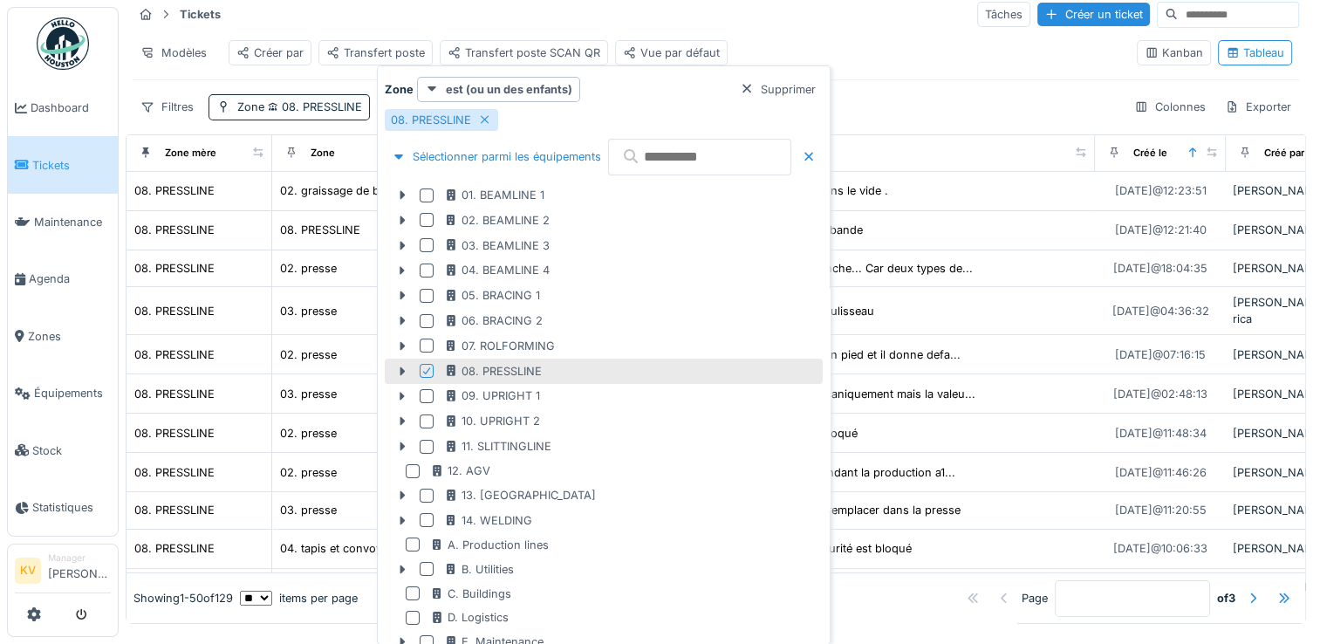
click at [957, 110] on div "Filtres Zone 08. PRESSLINE Colonnes Exporter" at bounding box center [716, 106] width 1167 height 25
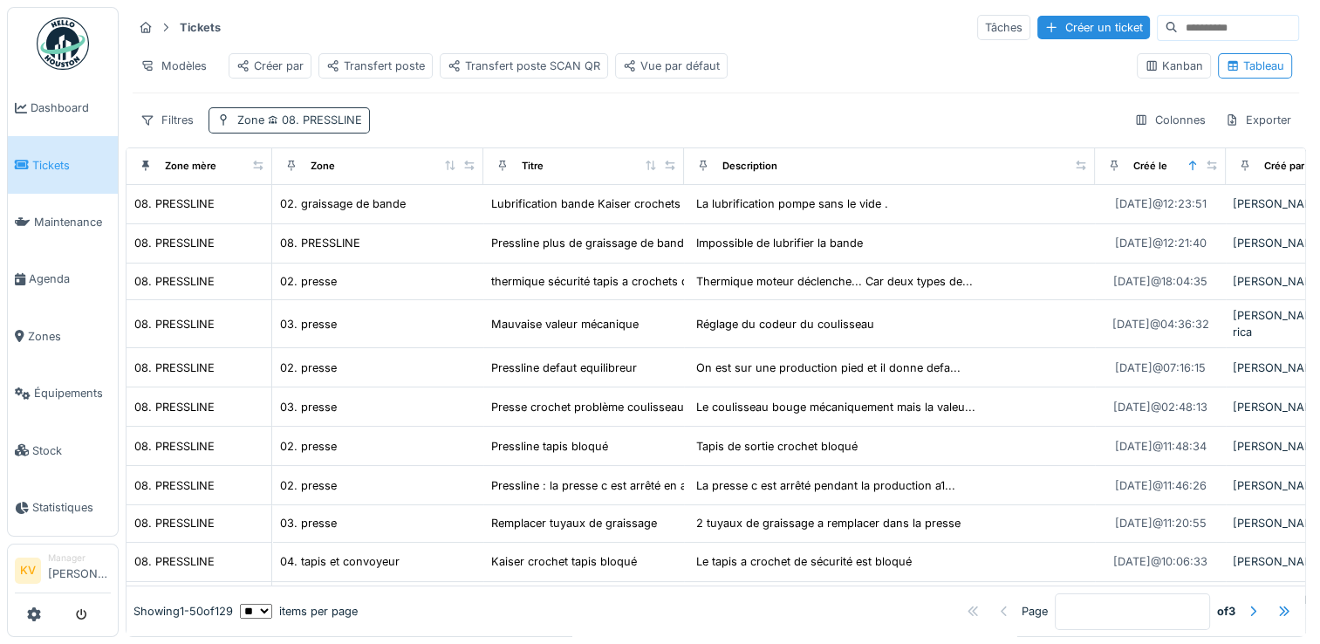
click at [342, 117] on span "08. PRESSLINE" at bounding box center [313, 119] width 98 height 13
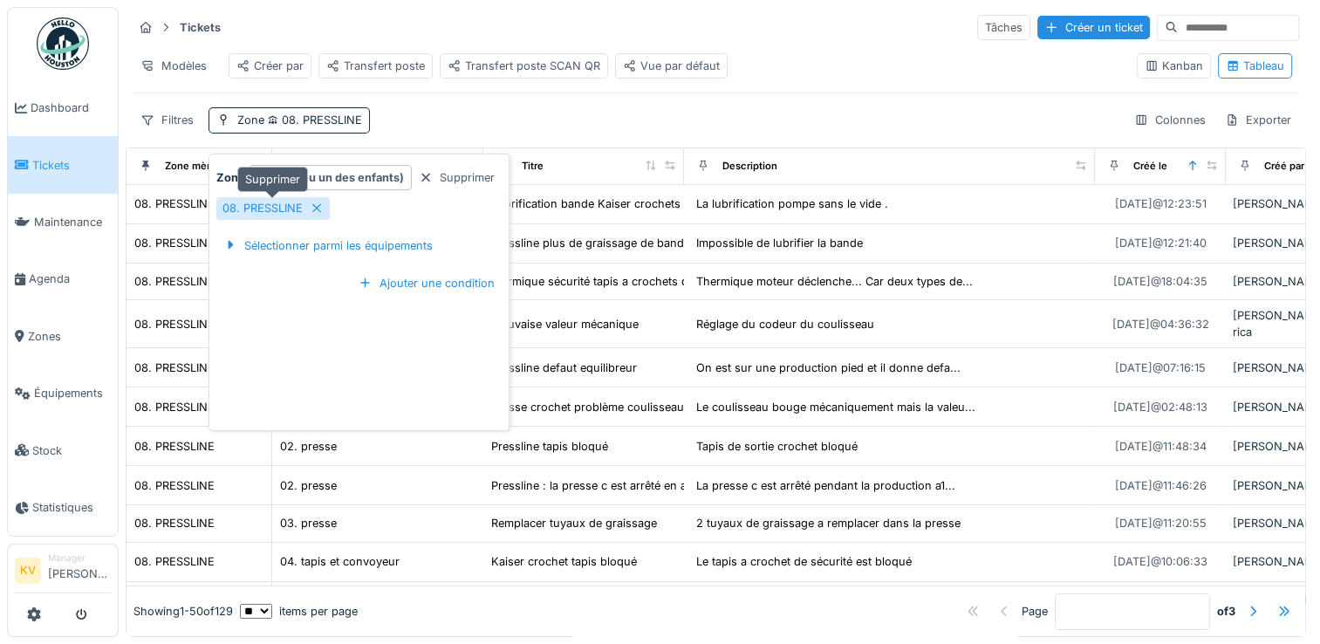
click at [310, 202] on icon at bounding box center [317, 207] width 14 height 11
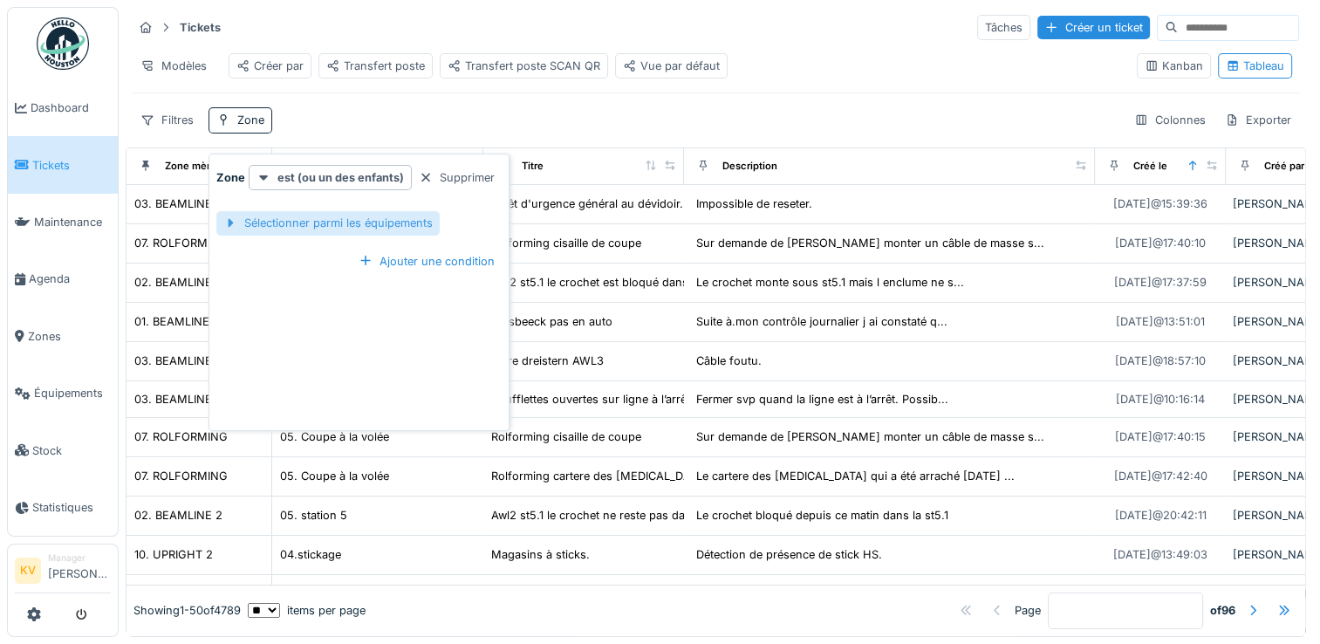
click at [309, 214] on div "Sélectionner parmi les équipements" at bounding box center [327, 223] width 223 height 24
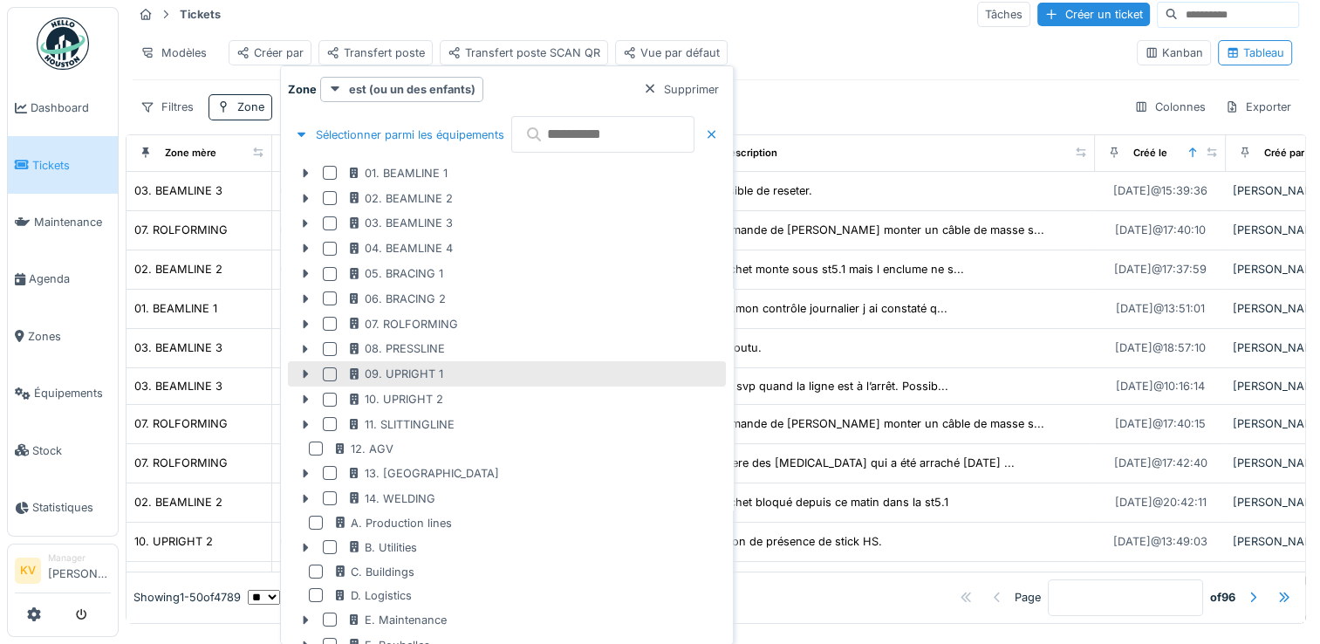
click at [328, 372] on div at bounding box center [330, 374] width 14 height 14
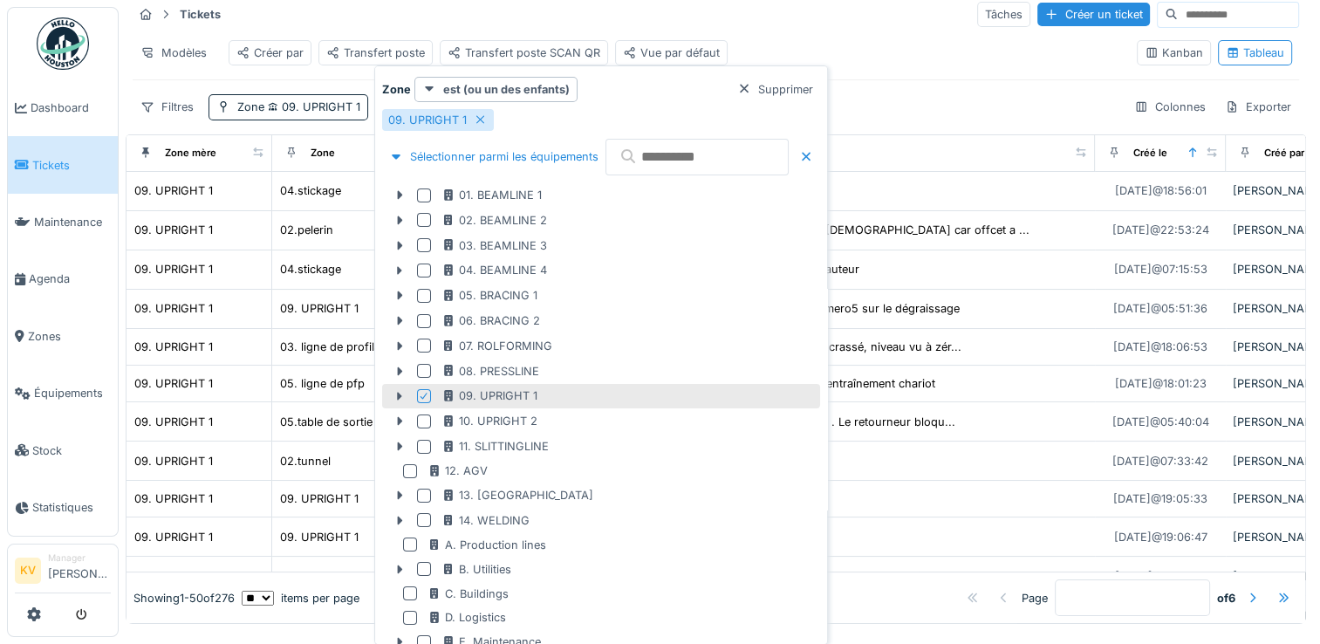
click at [967, 120] on div "Filtres Zone 09. UPRIGHT 1 Colonnes Exporter" at bounding box center [716, 106] width 1167 height 25
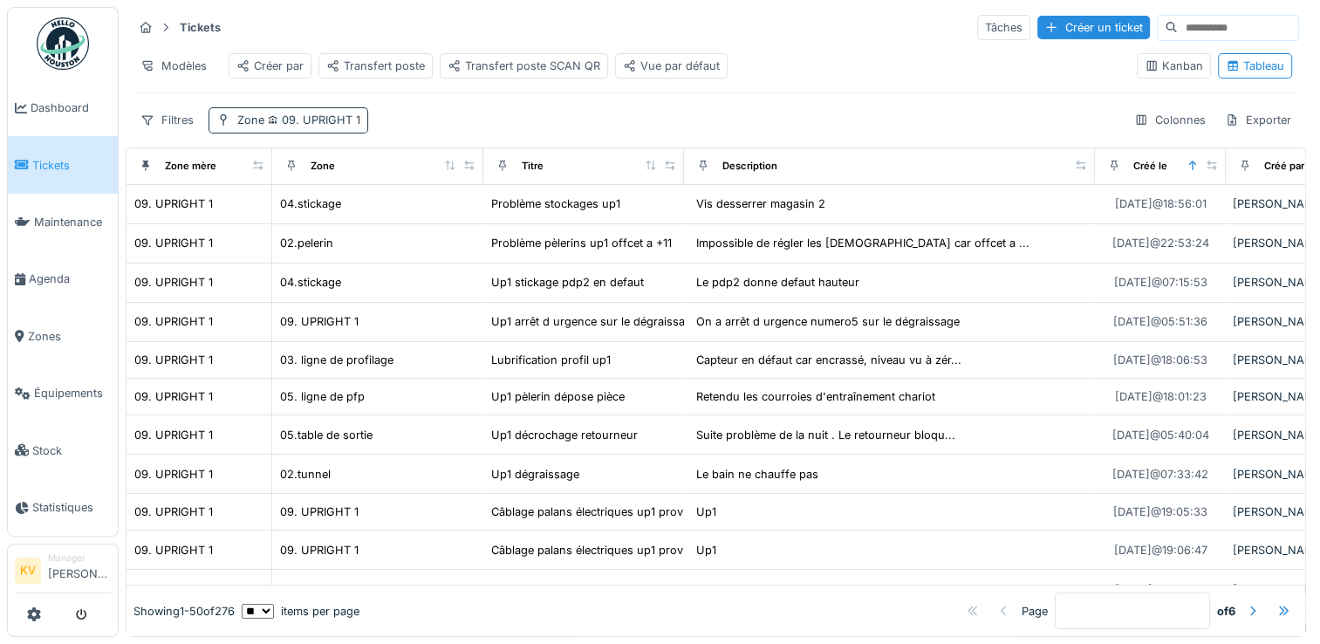
click at [304, 115] on span "09. UPRIGHT 1" at bounding box center [312, 119] width 96 height 13
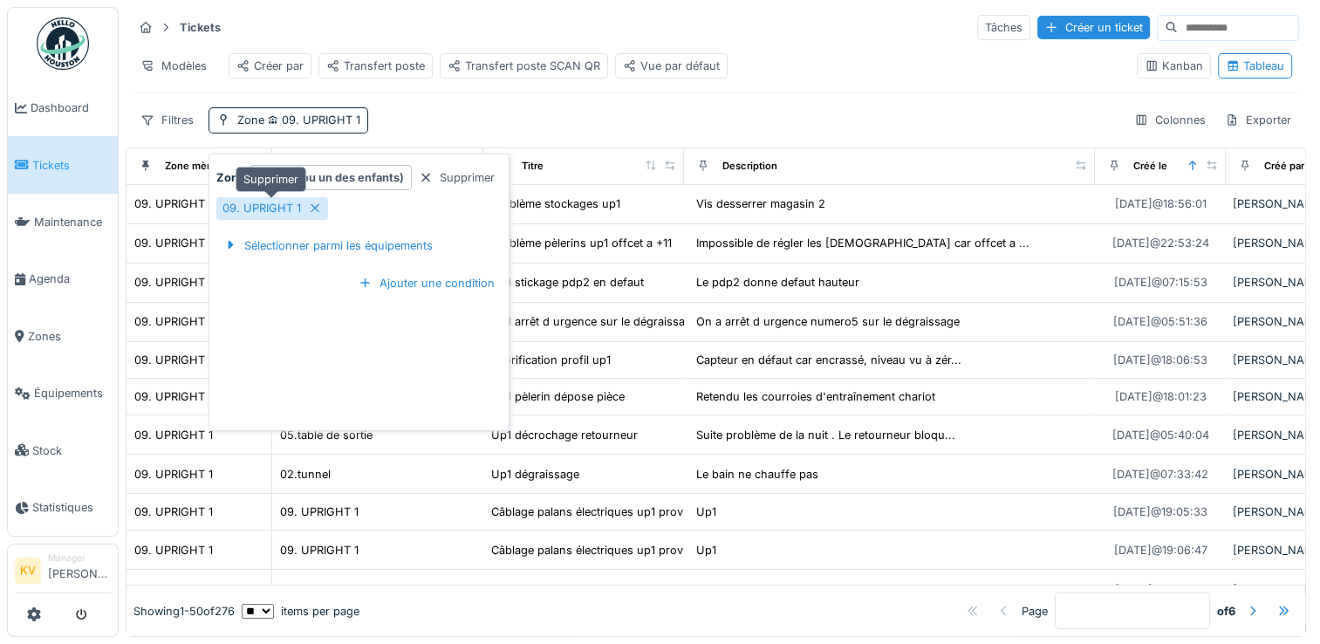
click at [312, 202] on icon at bounding box center [315, 207] width 14 height 11
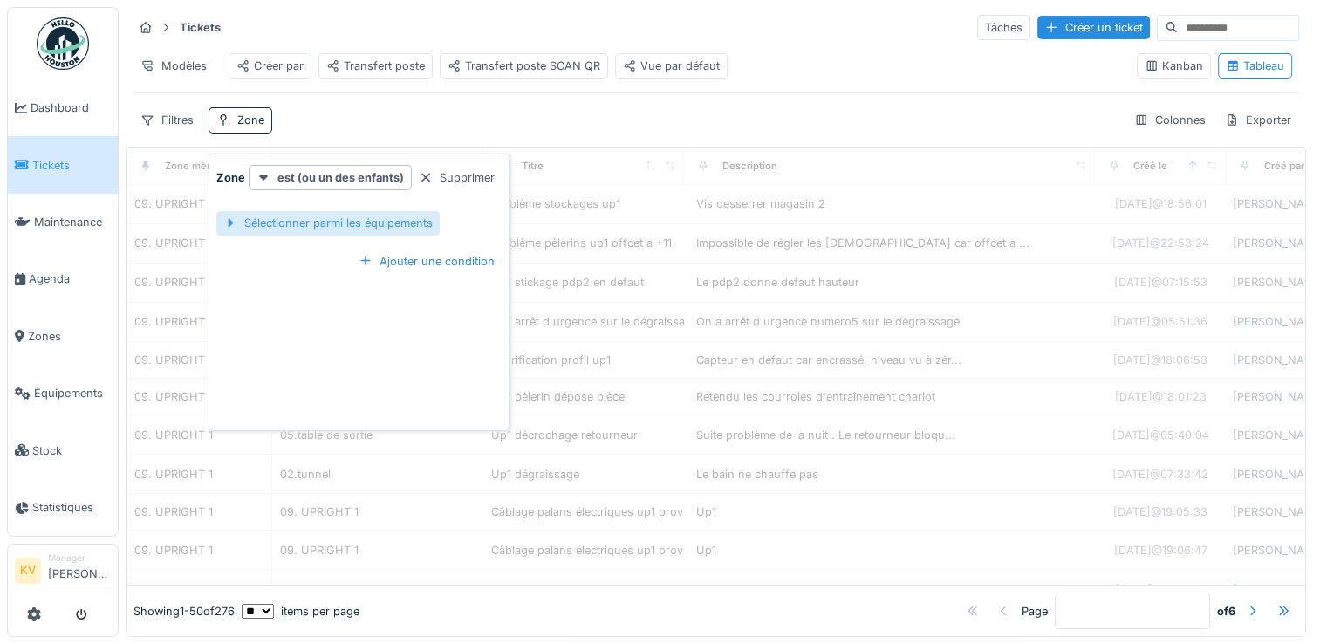
click at [279, 211] on div "Sélectionner parmi les équipements" at bounding box center [327, 223] width 223 height 24
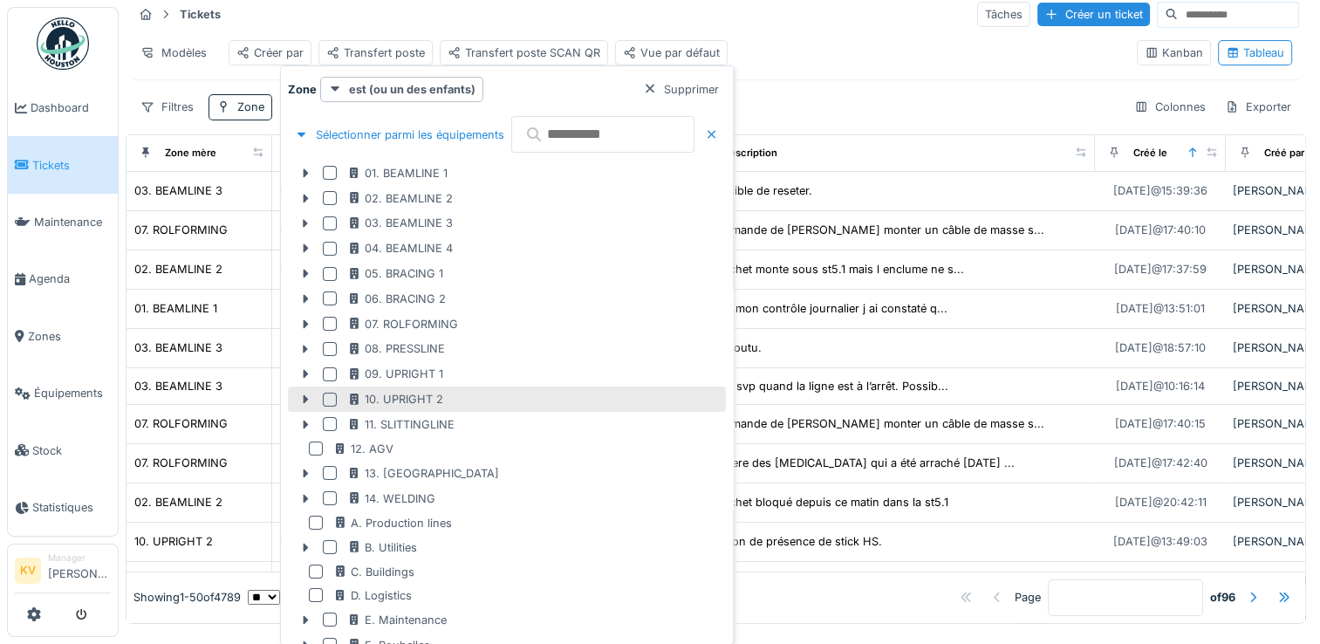
click at [331, 397] on div at bounding box center [330, 400] width 14 height 14
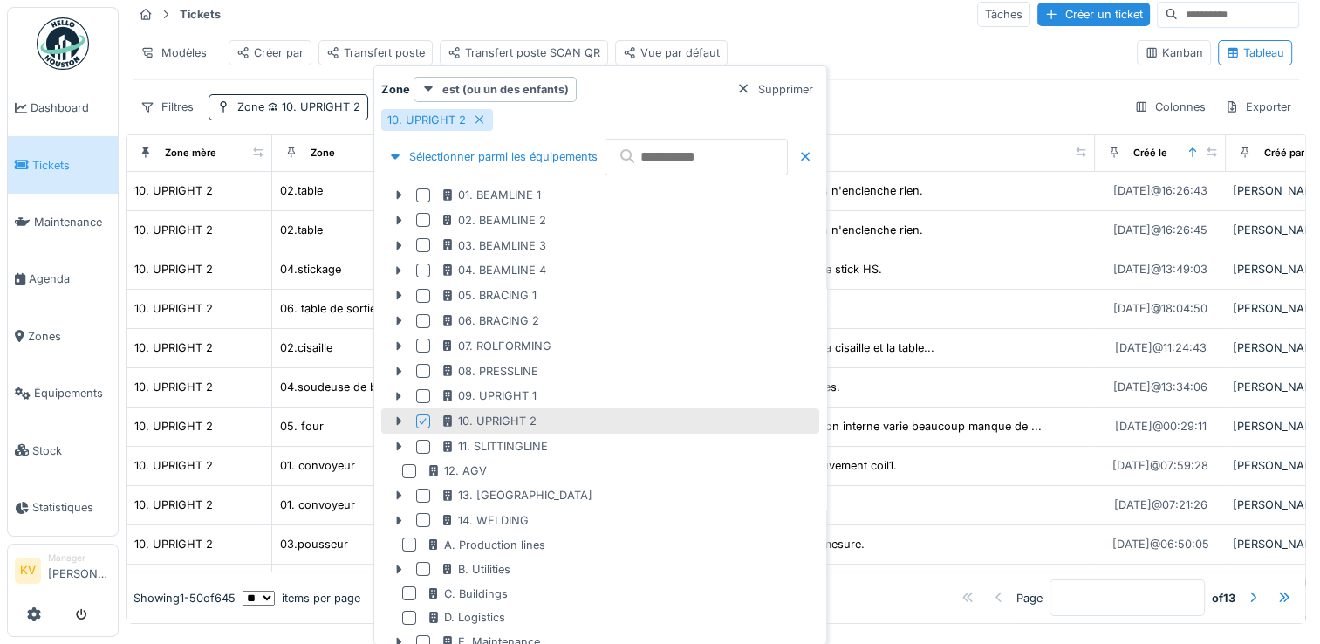
click at [929, 112] on div "Filtres Zone 10. UPRIGHT 2 Colonnes Exporter" at bounding box center [716, 106] width 1167 height 25
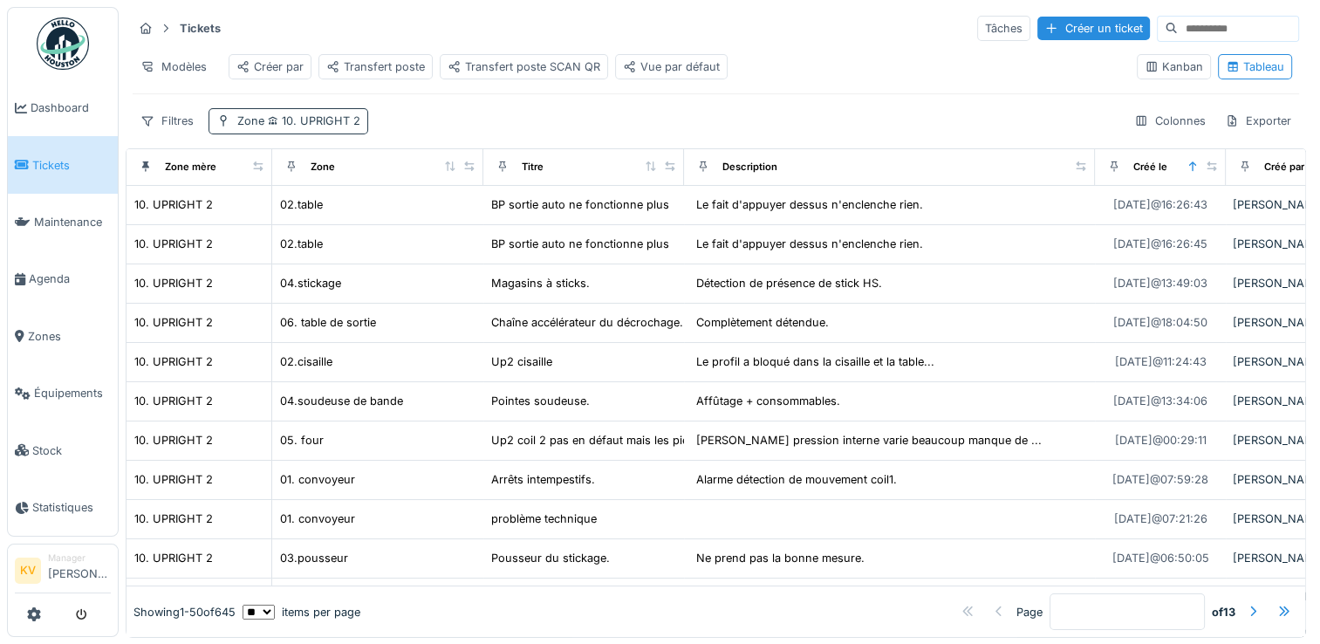
click at [319, 127] on span "10. UPRIGHT 2" at bounding box center [312, 120] width 96 height 13
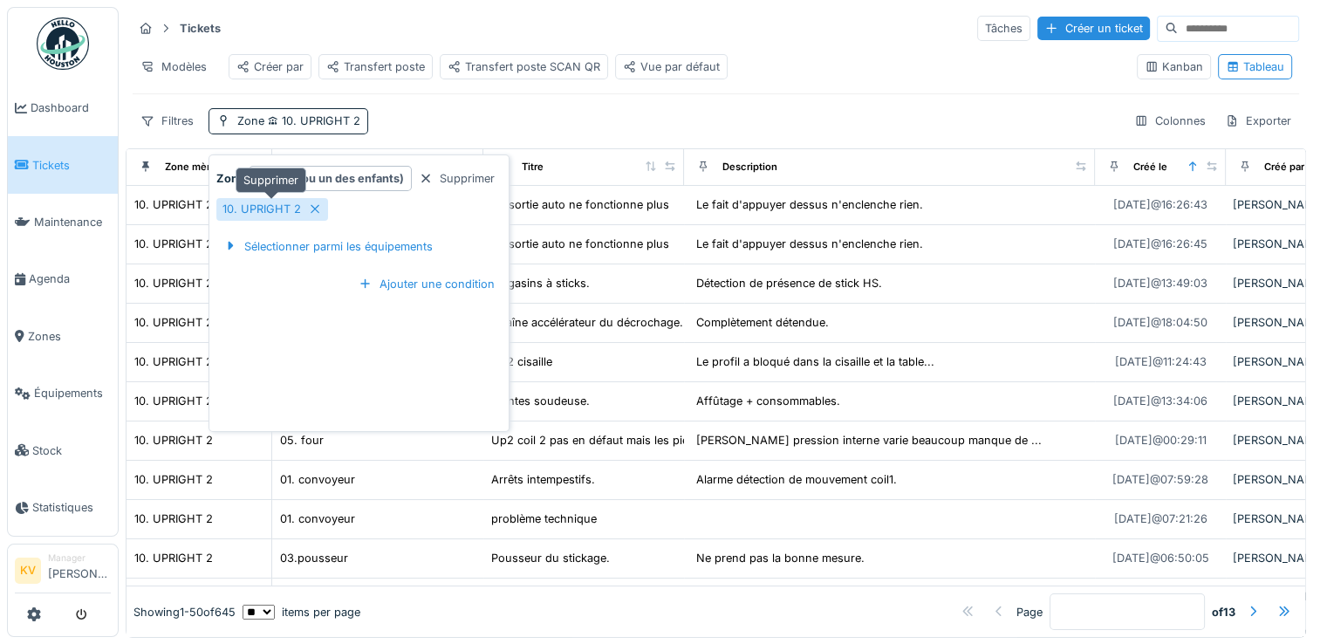
click at [312, 204] on icon at bounding box center [315, 208] width 14 height 11
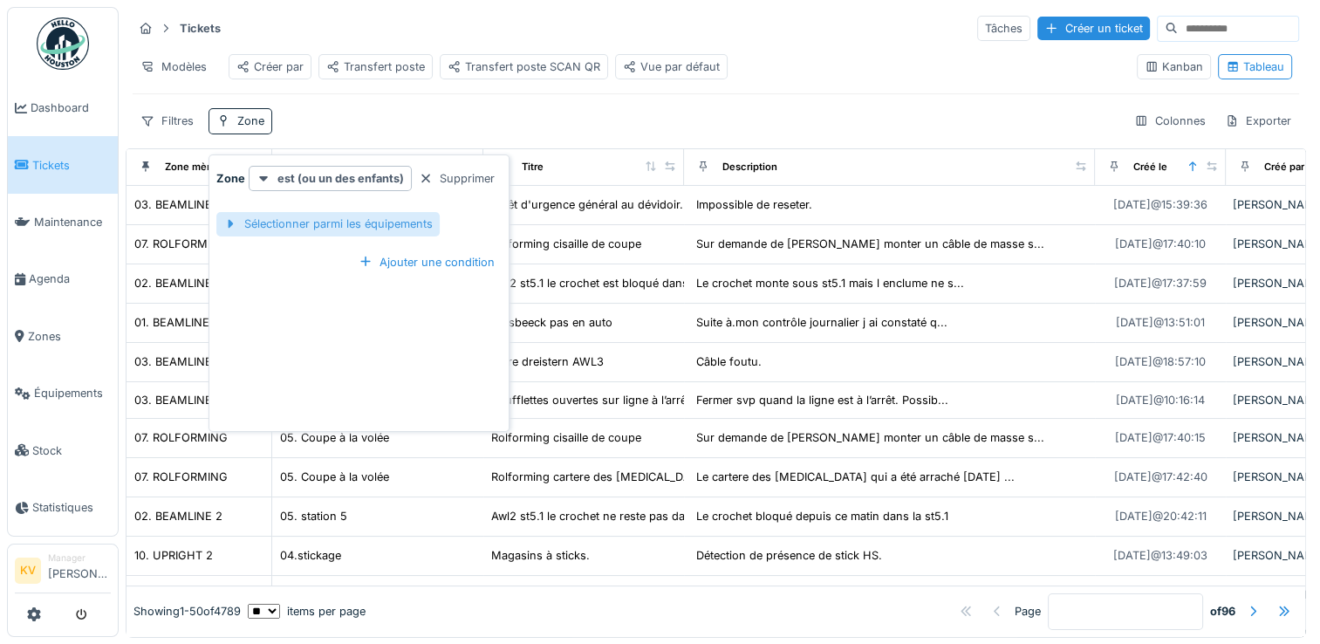
click at [310, 234] on div "Sélectionner parmi les équipements" at bounding box center [327, 224] width 223 height 24
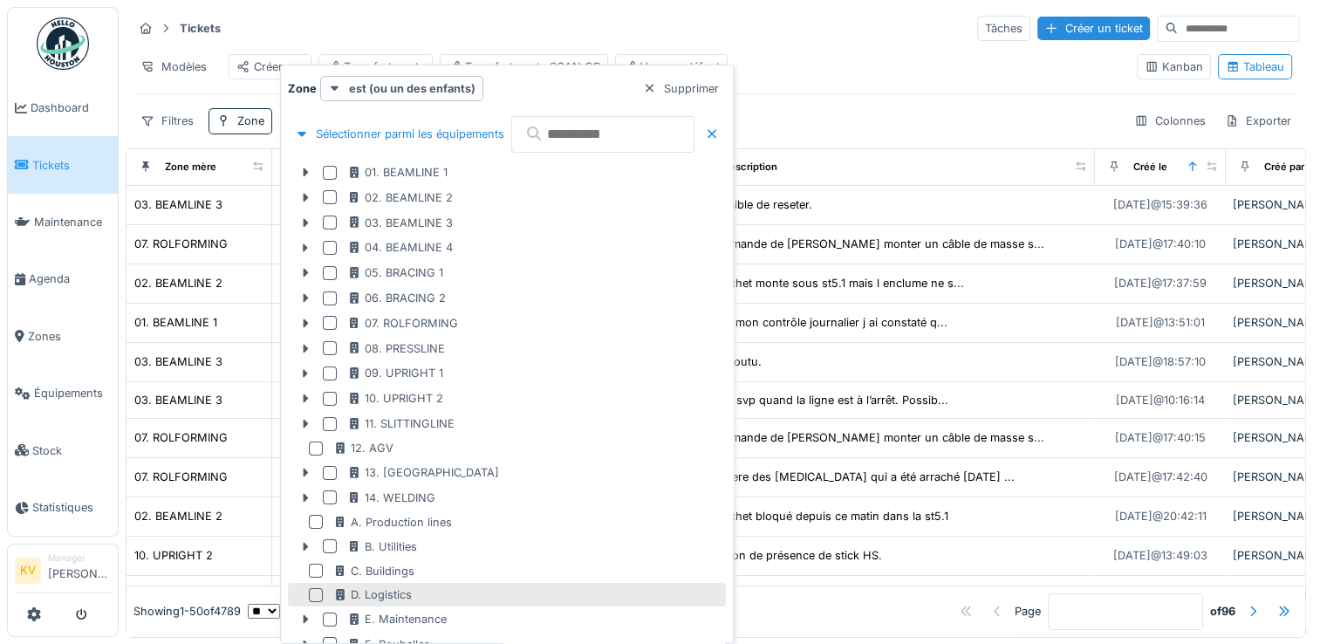
scroll to position [115, 0]
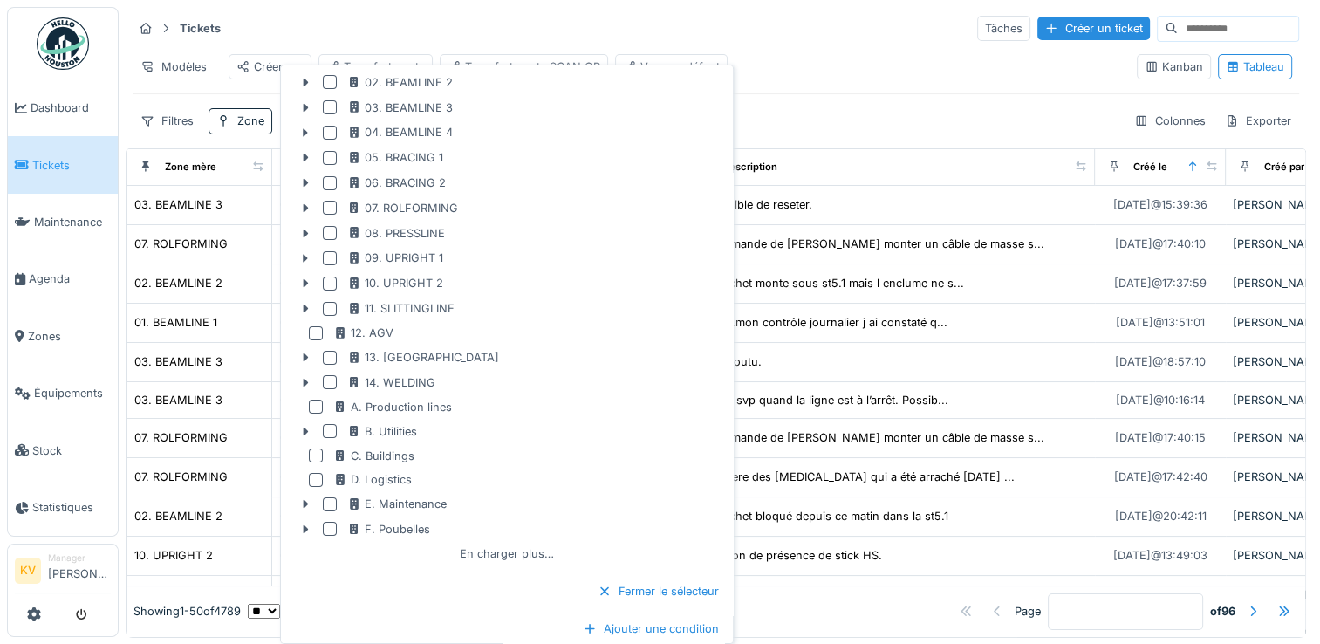
click at [881, 75] on div "Modèles Créer par Transfert poste Transfert poste SCAN QR Vue par défaut" at bounding box center [628, 66] width 991 height 39
